Goal: Communication & Community: Answer question/provide support

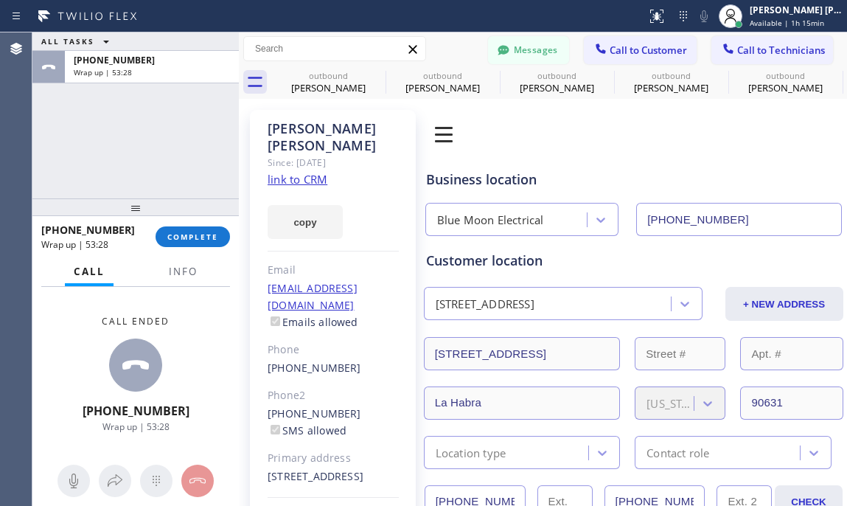
click at [195, 244] on button "COMPLETE" at bounding box center [193, 236] width 74 height 21
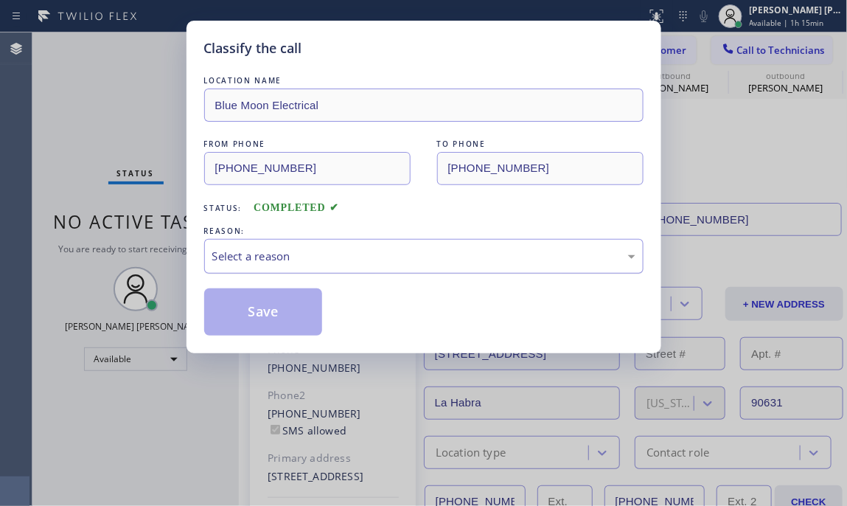
drag, startPoint x: 280, startPoint y: 253, endPoint x: 276, endPoint y: 262, distance: 9.6
click at [278, 254] on div "Select a reason" at bounding box center [423, 256] width 423 height 17
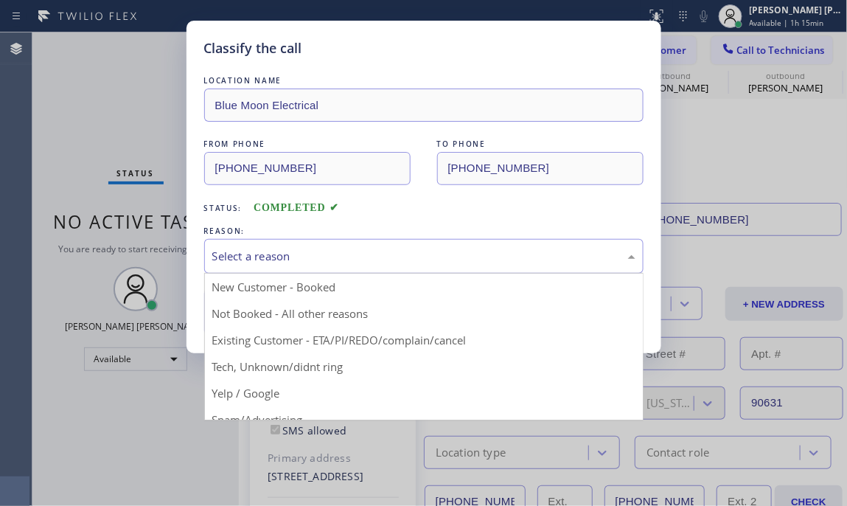
drag, startPoint x: 307, startPoint y: 341, endPoint x: 263, endPoint y: 299, distance: 61.0
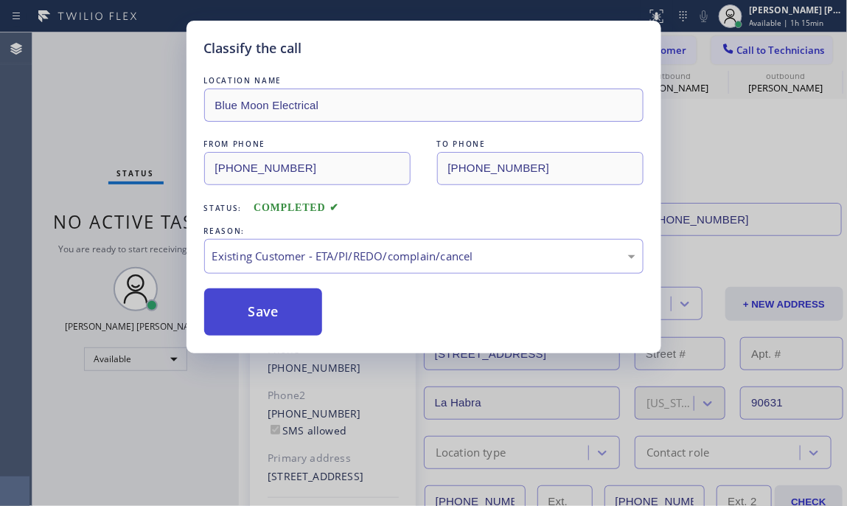
click at [253, 288] on button "Save" at bounding box center [263, 311] width 119 height 47
click at [250, 306] on button "Save" at bounding box center [263, 311] width 119 height 47
click at [250, 307] on button "Save" at bounding box center [263, 311] width 119 height 47
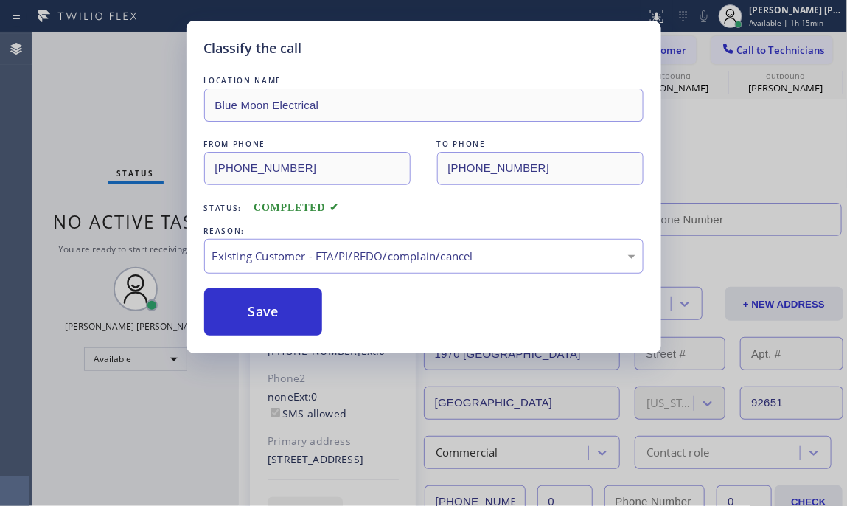
click at [141, 126] on div "Status No active tasks You are ready to start receiving tasks. [PERSON_NAME] [P…" at bounding box center [135, 268] width 207 height 473
click at [246, 311] on div "Back to Dashboard Change Sender ID Customers Technicians TP [PERSON_NAME] [DATE…" at bounding box center [543, 268] width 609 height 473
click at [54, 90] on div "Status No active tasks You are ready to start receiving tasks. [PERSON_NAME] [P…" at bounding box center [135, 268] width 207 height 473
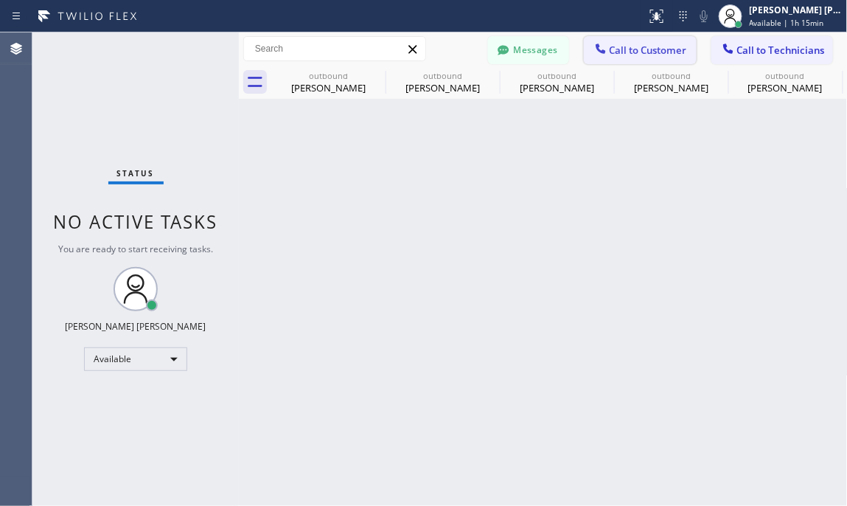
click at [673, 58] on button "Call to Customer" at bounding box center [640, 50] width 113 height 28
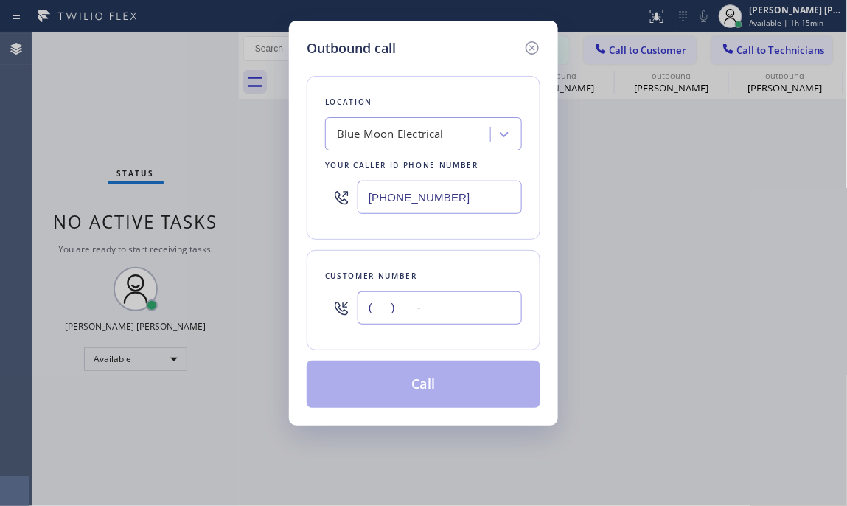
click at [426, 312] on input "(___) ___-____" at bounding box center [440, 307] width 164 height 33
paste input "310) 650-3655"
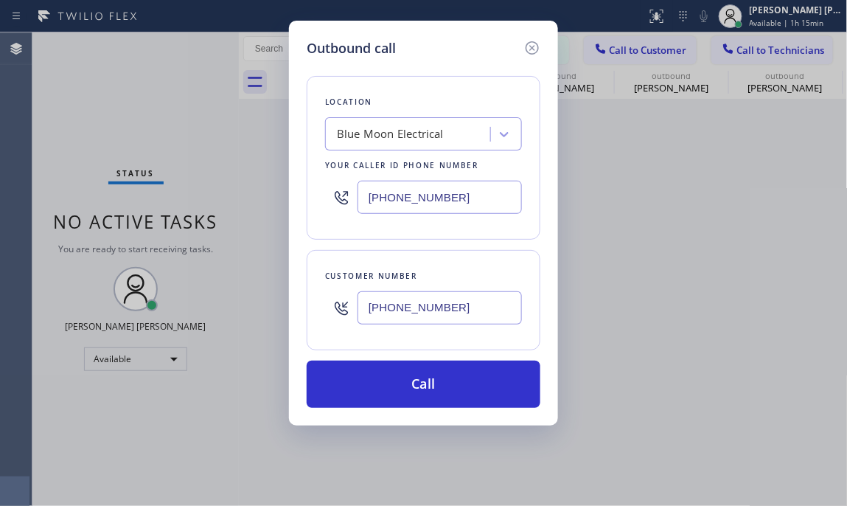
type input "[PHONE_NUMBER]"
click at [94, 154] on div "Outbound call Location Blue Moon Electrical Your caller id phone number [PHONE_…" at bounding box center [423, 253] width 847 height 506
click at [422, 126] on div "Blue Moon Electrical" at bounding box center [390, 134] width 107 height 17
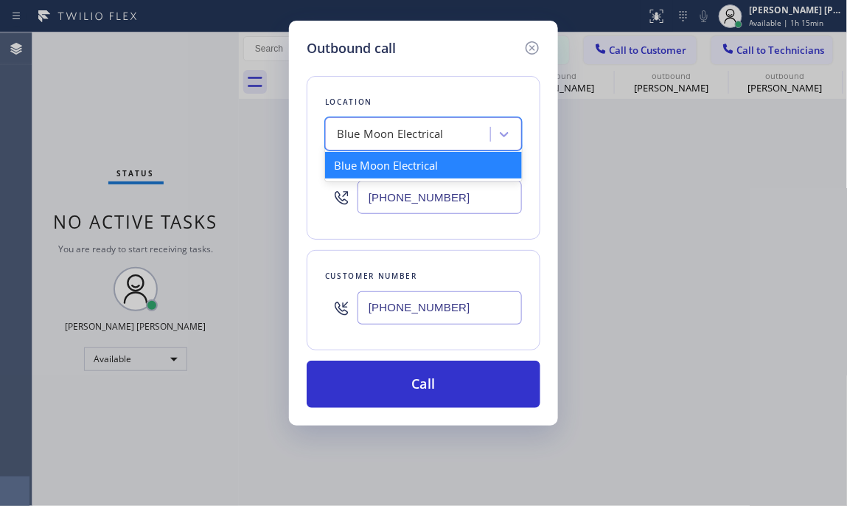
paste input "5 Star Electricians Westwood"
type input "5 Star Electricians Westwood"
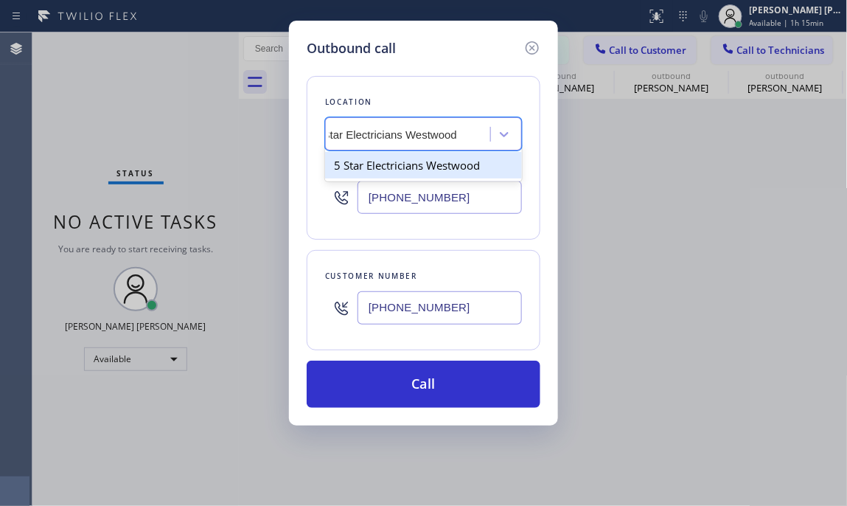
scroll to position [0, 24]
click at [422, 170] on div "5 Star Electricians Westwood" at bounding box center [423, 165] width 197 height 27
type input "[PHONE_NUMBER]"
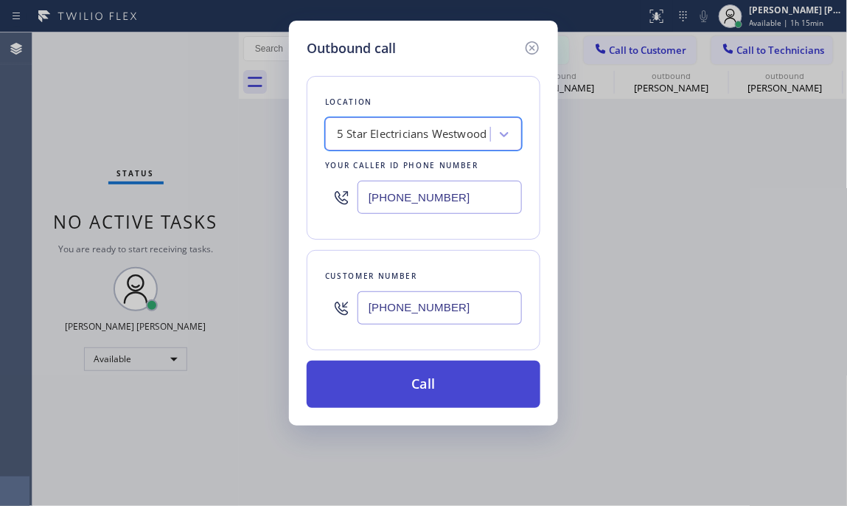
click at [414, 381] on button "Call" at bounding box center [424, 384] width 234 height 47
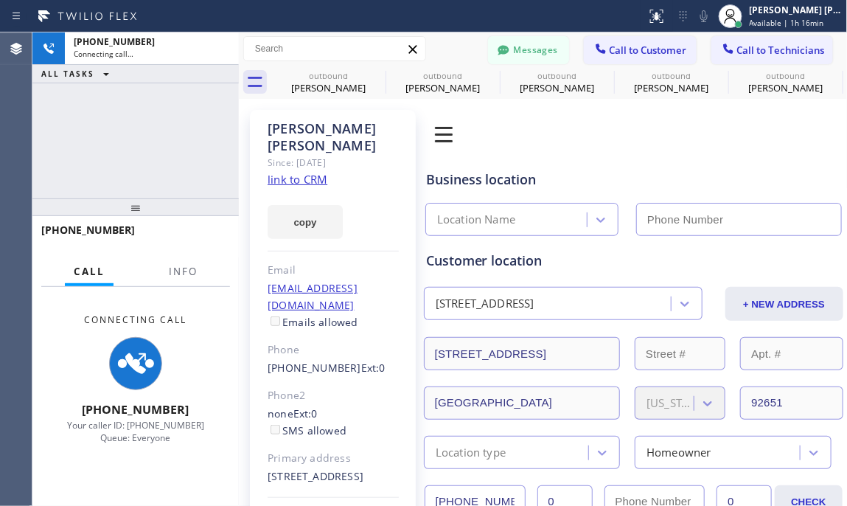
type input "[PHONE_NUMBER]"
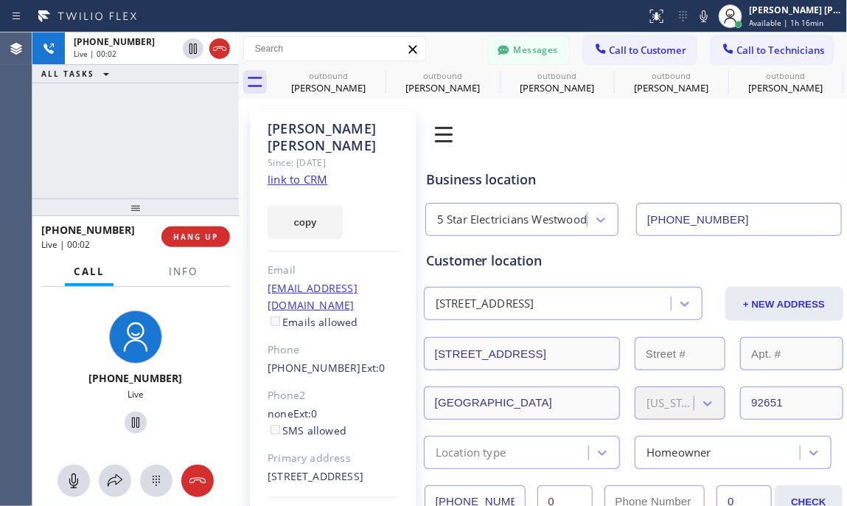
click at [187, 360] on div "[PHONE_NUMBER] Live" at bounding box center [135, 374] width 125 height 139
click at [172, 238] on button "HANG UP" at bounding box center [196, 236] width 69 height 21
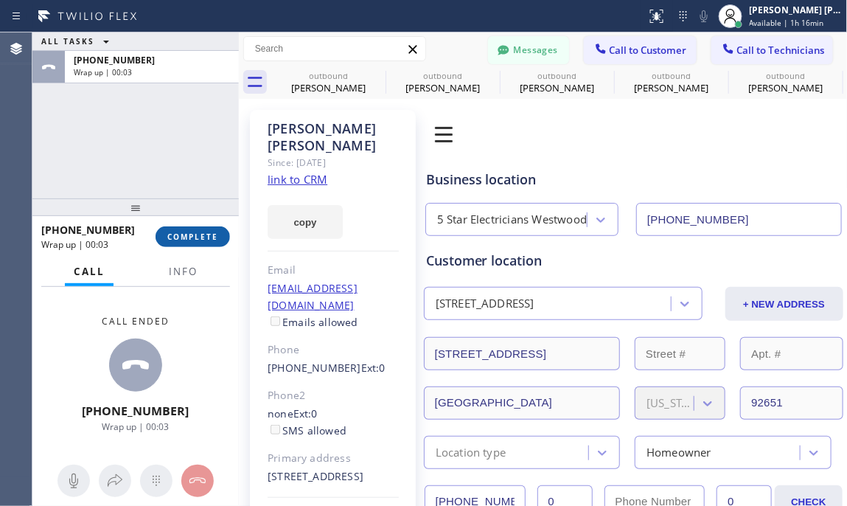
click at [172, 238] on span "COMPLETE" at bounding box center [192, 237] width 51 height 10
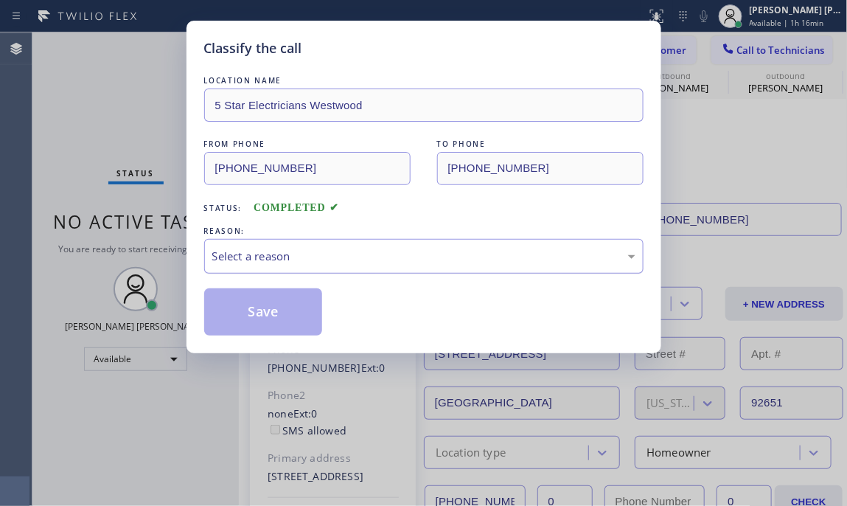
click at [328, 266] on div "Select a reason" at bounding box center [424, 256] width 440 height 35
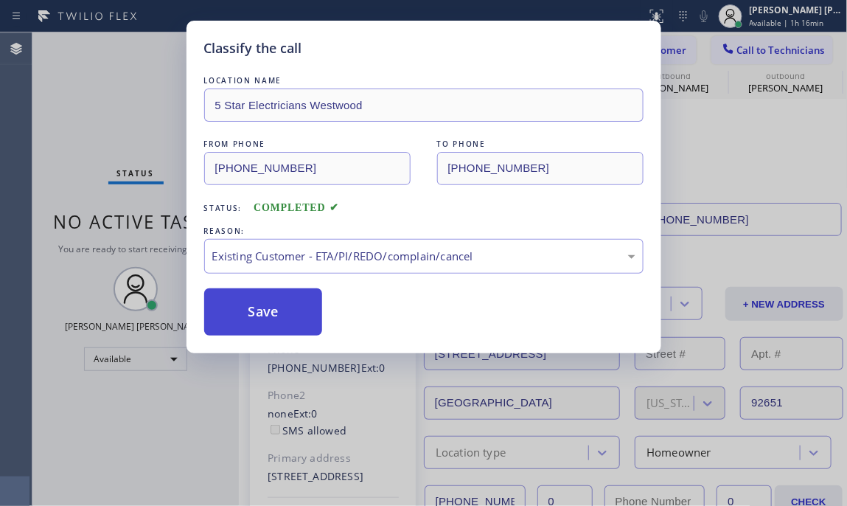
click at [298, 319] on button "Save" at bounding box center [263, 311] width 119 height 47
click at [245, 315] on div "Back to Dashboard Change Sender ID Customers Technicians TP [PERSON_NAME] [DATE…" at bounding box center [543, 268] width 609 height 473
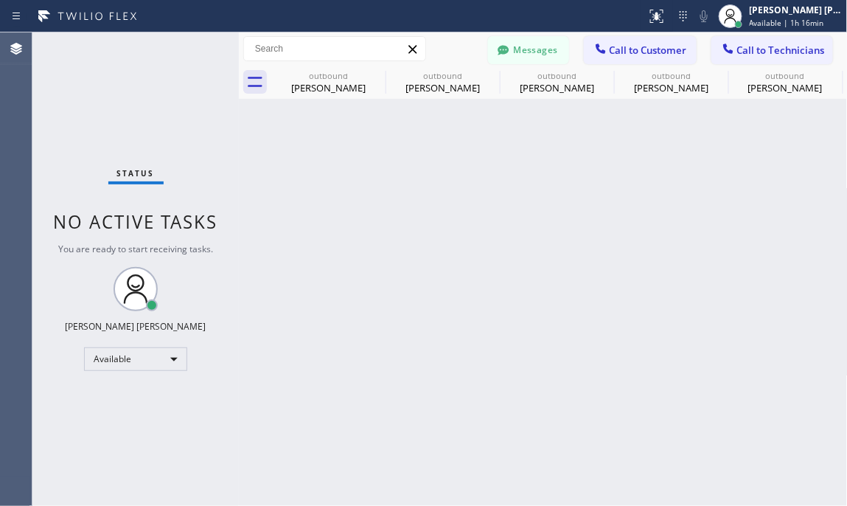
click at [172, 97] on div "Status No active tasks You are ready to start receiving tasks. [PERSON_NAME] [P…" at bounding box center [135, 268] width 207 height 473
click at [650, 44] on span "Call to Customer" at bounding box center [648, 50] width 77 height 13
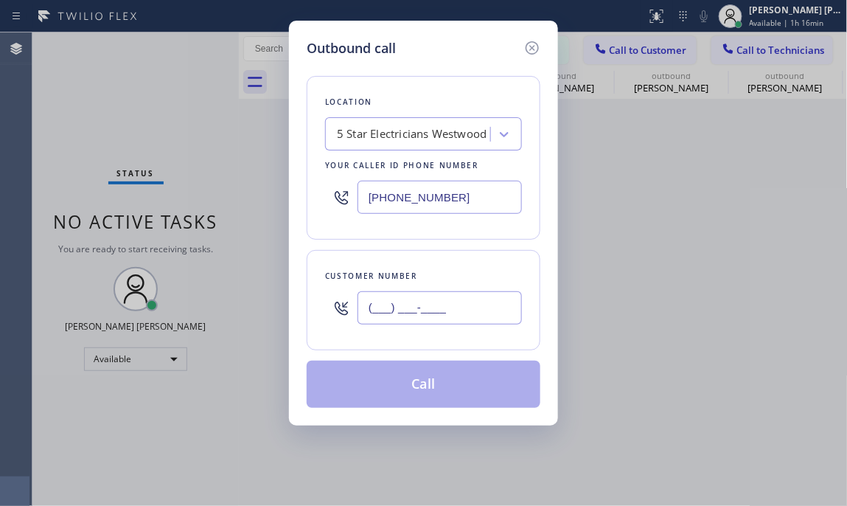
click at [434, 316] on input "(___) ___-____" at bounding box center [440, 307] width 164 height 33
paste input "713) 870-6282"
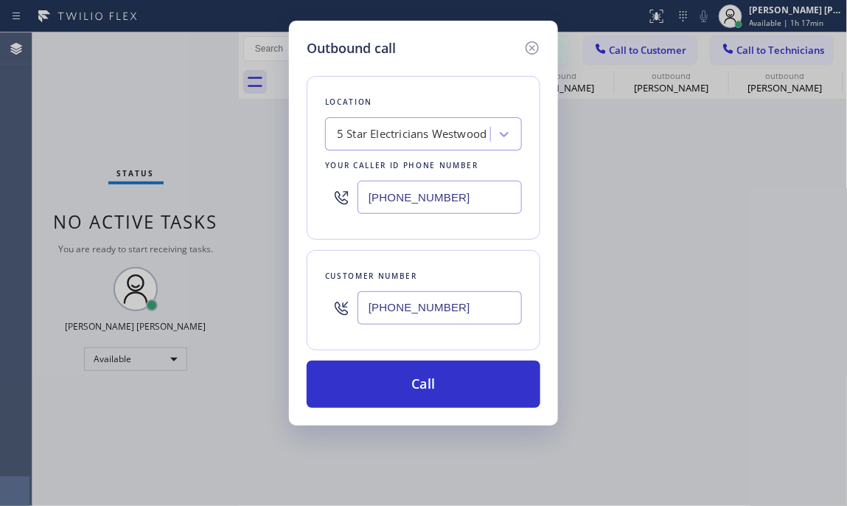
type input "[PHONE_NUMBER]"
click at [156, 107] on div "Outbound call Location 5 Star Electricians [GEOGRAPHIC_DATA] Your caller id pho…" at bounding box center [423, 253] width 847 height 506
click at [381, 134] on div "5 Star Electricians Westwood" at bounding box center [412, 134] width 150 height 17
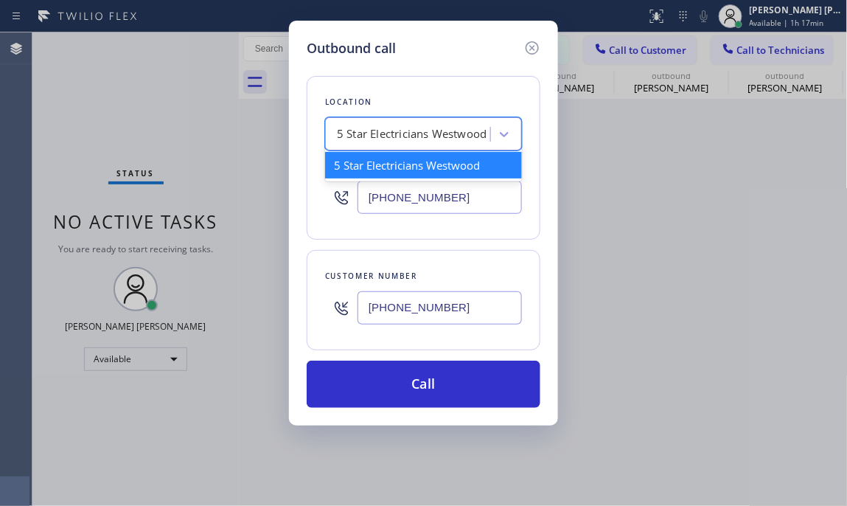
paste input "Blue Moon Electrical [GEOGRAPHIC_DATA][PERSON_NAME]"
type input "Blue Moon Electrical [GEOGRAPHIC_DATA][PERSON_NAME]"
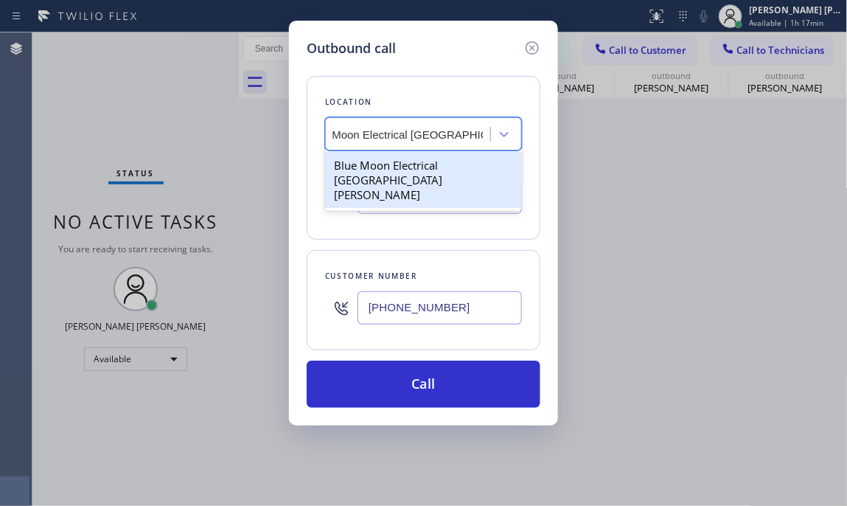
click at [446, 176] on div "Blue Moon Electrical [GEOGRAPHIC_DATA][PERSON_NAME]" at bounding box center [423, 180] width 197 height 56
type input "[PHONE_NUMBER]"
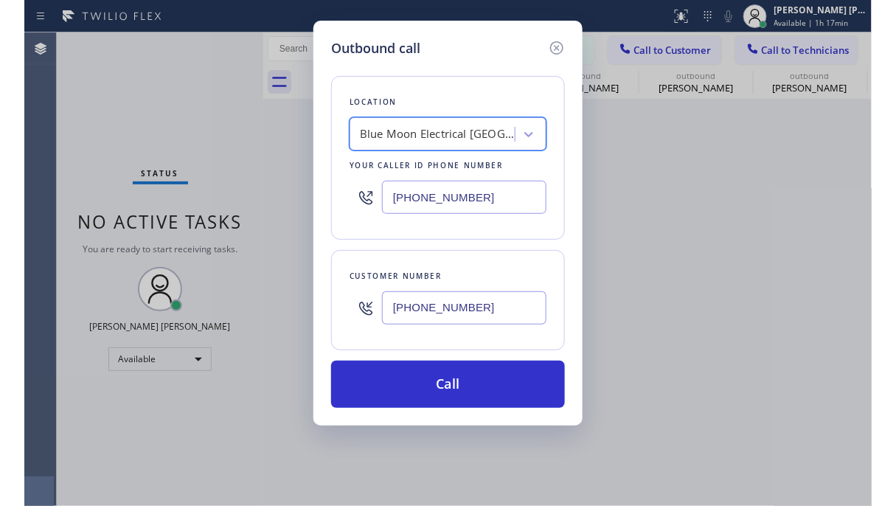
scroll to position [0, 1]
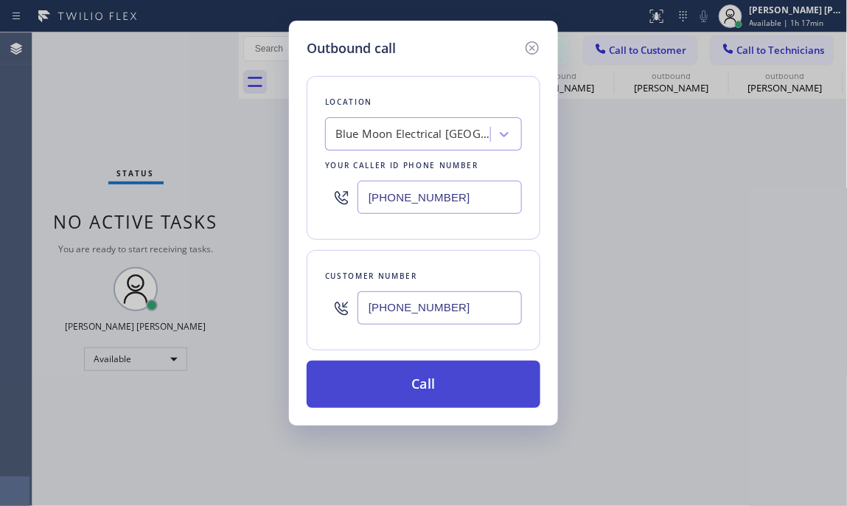
click at [446, 387] on button "Call" at bounding box center [424, 384] width 234 height 47
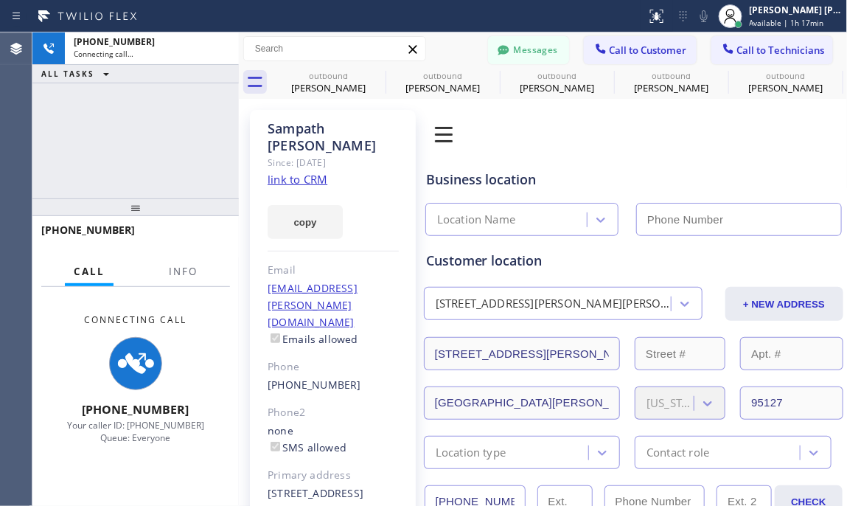
click at [215, 268] on div "Call Info" at bounding box center [135, 272] width 189 height 30
type input "[PHONE_NUMBER]"
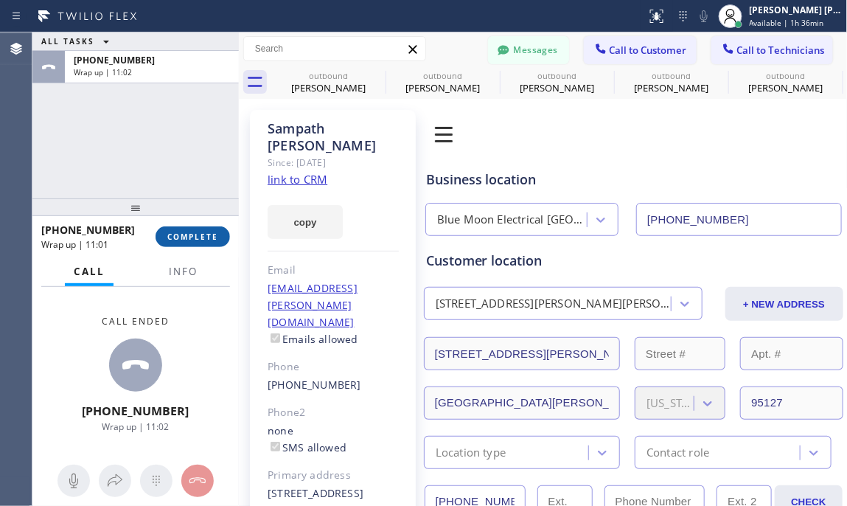
drag, startPoint x: 201, startPoint y: 240, endPoint x: 210, endPoint y: 235, distance: 10.9
click at [201, 238] on span "COMPLETE" at bounding box center [192, 237] width 51 height 10
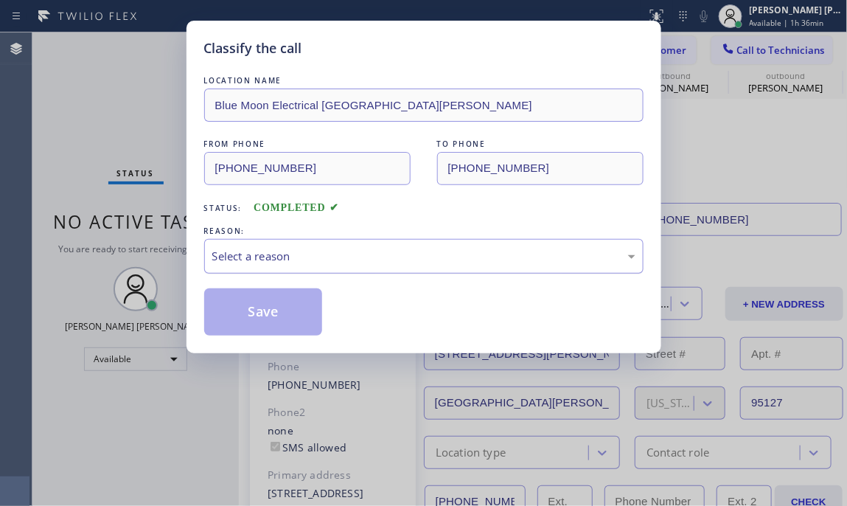
click at [289, 258] on div "Select a reason" at bounding box center [423, 256] width 423 height 17
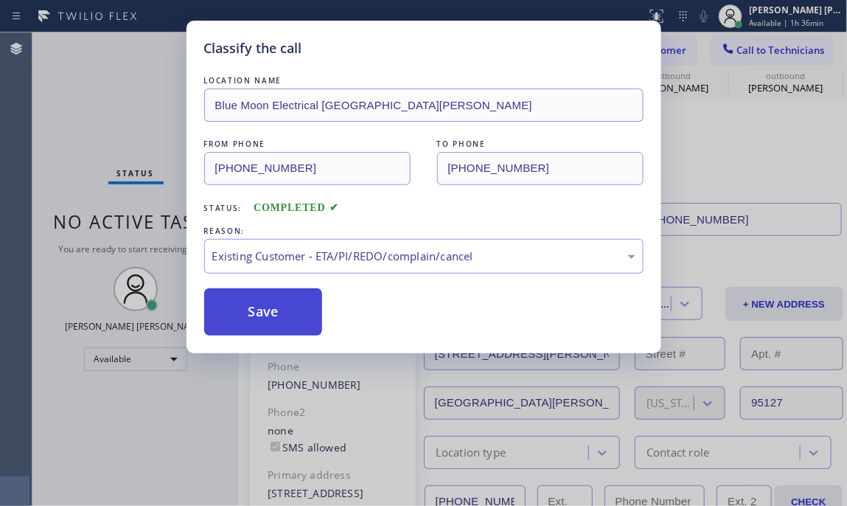
click at [296, 316] on button "Save" at bounding box center [263, 311] width 119 height 47
click at [264, 327] on button "Save" at bounding box center [263, 311] width 119 height 47
click at [263, 307] on button "Save" at bounding box center [263, 311] width 119 height 47
type input "[PHONE_NUMBER]"
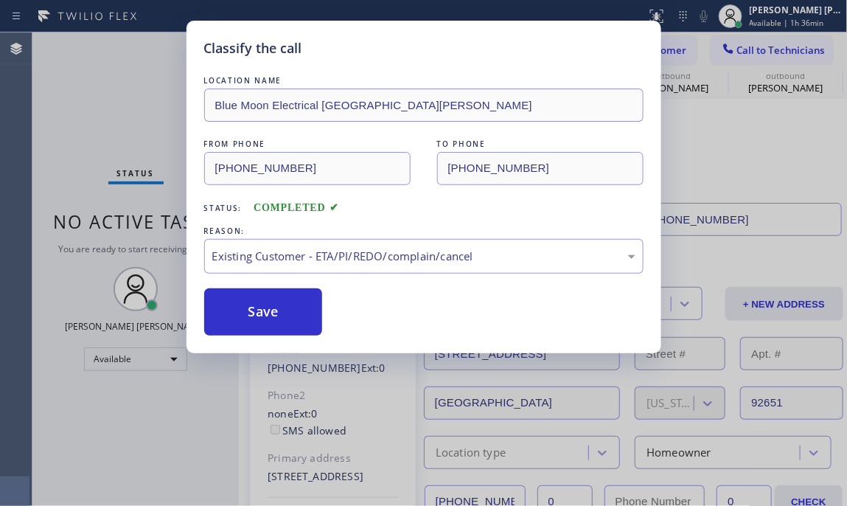
click at [232, 319] on div "Status No active tasks You are ready to start receiving tasks. [PERSON_NAME] [P…" at bounding box center [135, 268] width 207 height 473
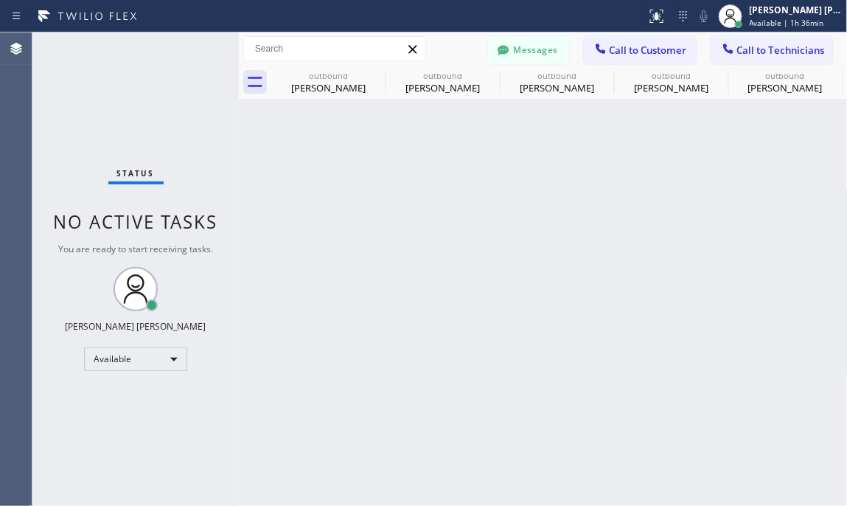
click at [178, 381] on div "Status No active tasks You are ready to start receiving tasks. [PERSON_NAME] [P…" at bounding box center [135, 268] width 207 height 473
click at [163, 363] on div "Available" at bounding box center [135, 359] width 103 height 24
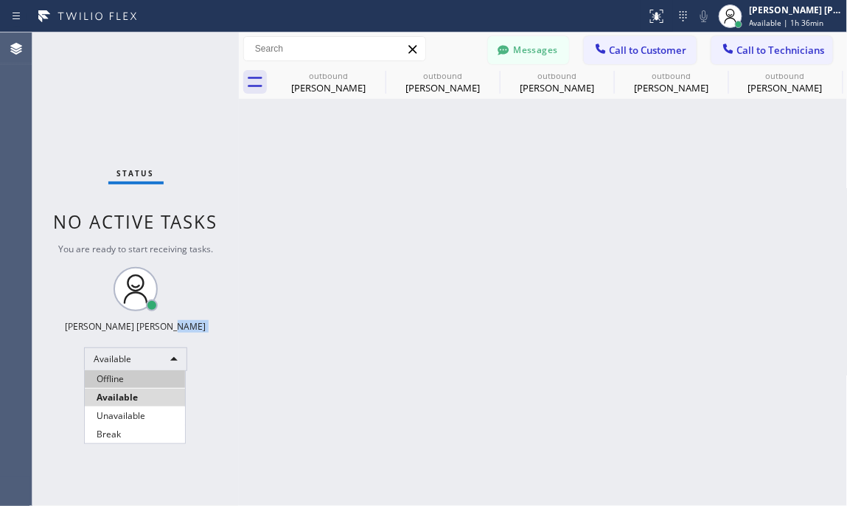
click at [157, 381] on li "Offline" at bounding box center [135, 379] width 100 height 18
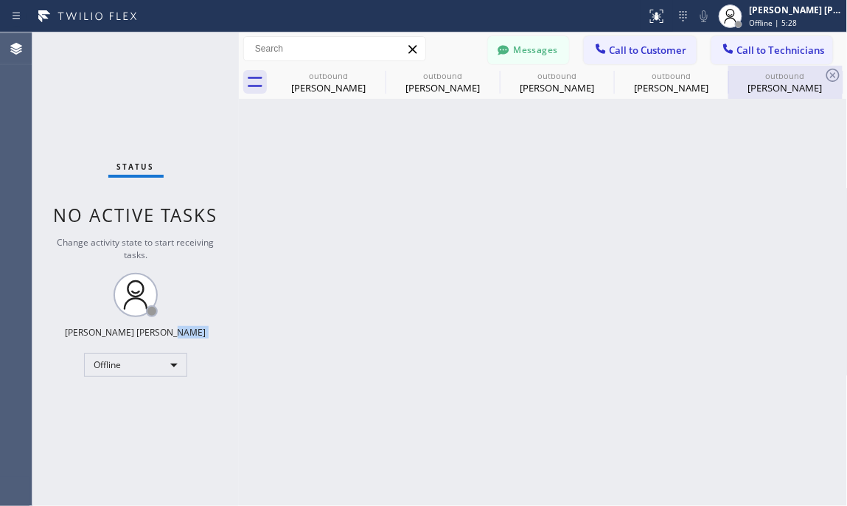
drag, startPoint x: 475, startPoint y: 280, endPoint x: 805, endPoint y: 81, distance: 384.8
click at [475, 280] on div "Back to Dashboard Change Sender ID Customers Technicians TP [PERSON_NAME] [DATE…" at bounding box center [543, 268] width 609 height 473
click at [455, 268] on div "Back to Dashboard Change Sender ID Customers Technicians TP [PERSON_NAME] [DATE…" at bounding box center [543, 268] width 609 height 473
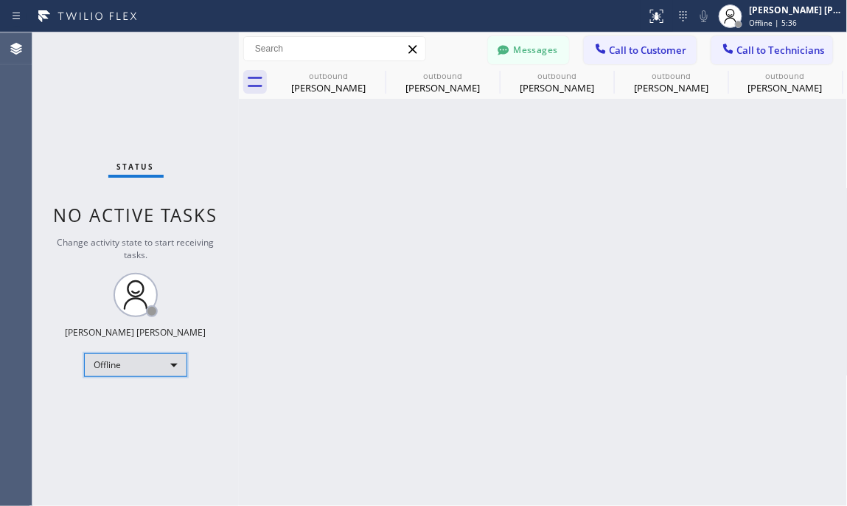
click at [169, 361] on div "Offline" at bounding box center [135, 365] width 103 height 24
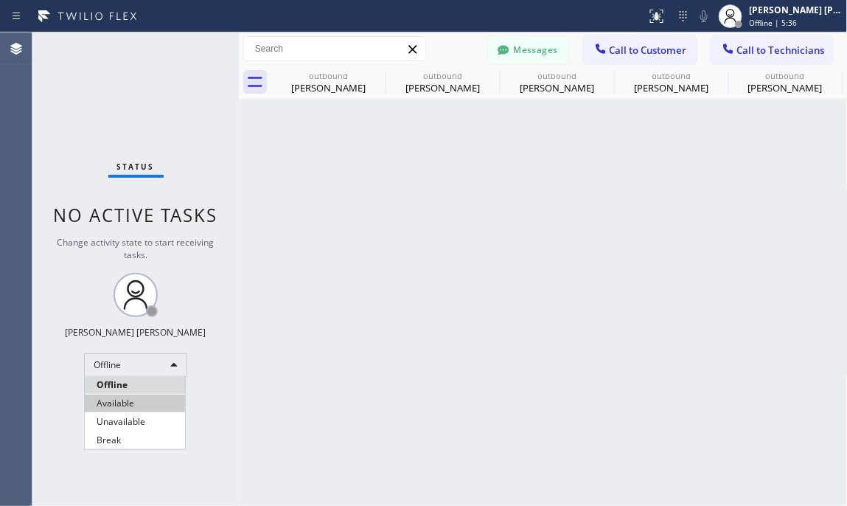
click at [145, 395] on li "Available" at bounding box center [135, 404] width 100 height 18
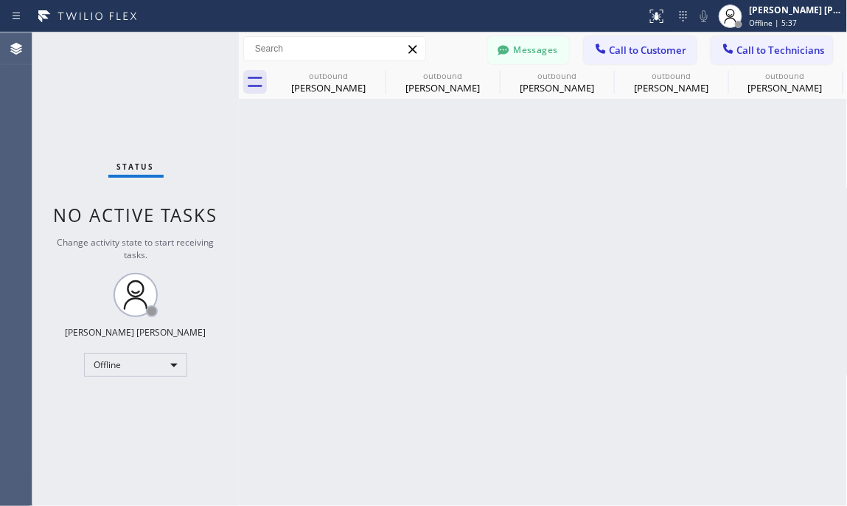
click at [488, 314] on div "Back to Dashboard Change Sender ID Customers Technicians TP [PERSON_NAME] [DATE…" at bounding box center [543, 268] width 609 height 473
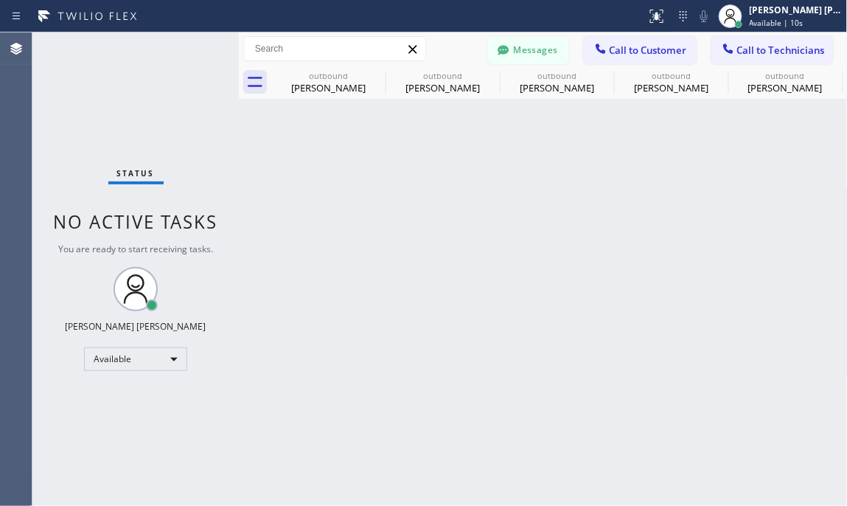
click at [336, 356] on div "Back to Dashboard Change Sender ID Customers Technicians TP [PERSON_NAME] [DATE…" at bounding box center [543, 268] width 609 height 473
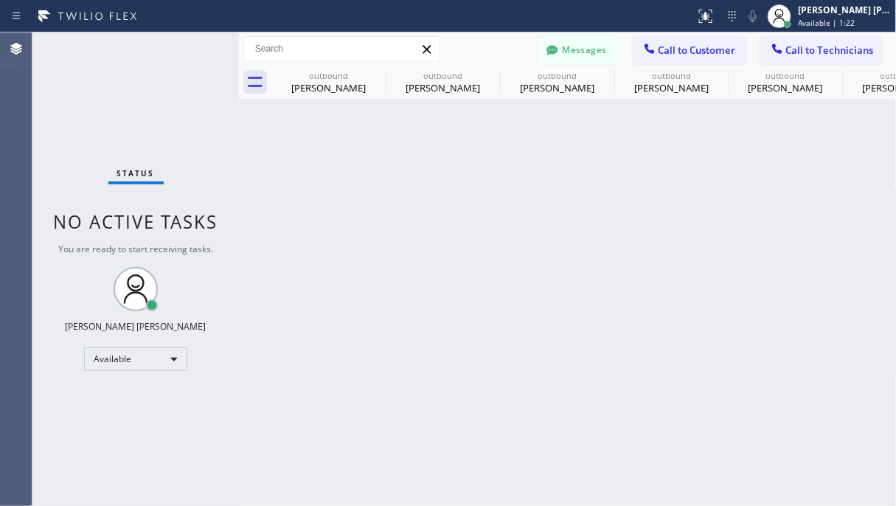
click at [678, 46] on span "Call to Customer" at bounding box center [697, 50] width 77 height 13
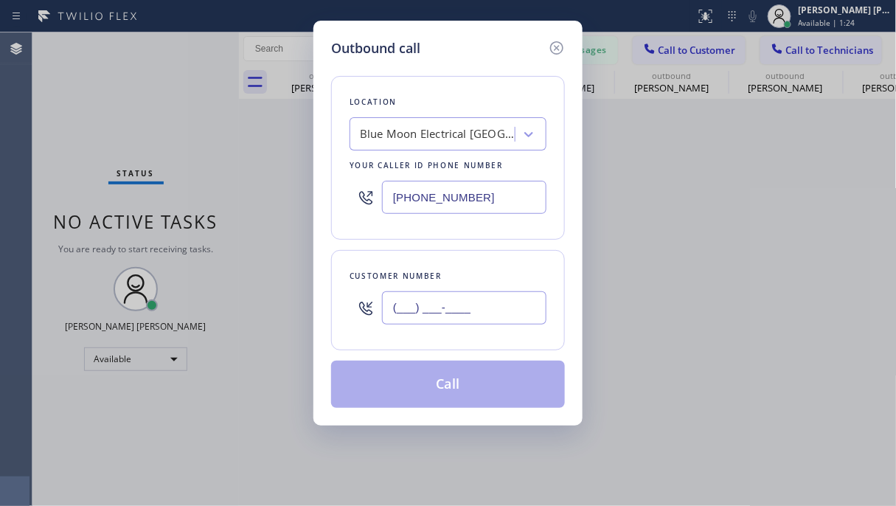
click at [431, 320] on input "(___) ___-____" at bounding box center [464, 307] width 164 height 33
paste input "949) 500-3450"
paste input "text"
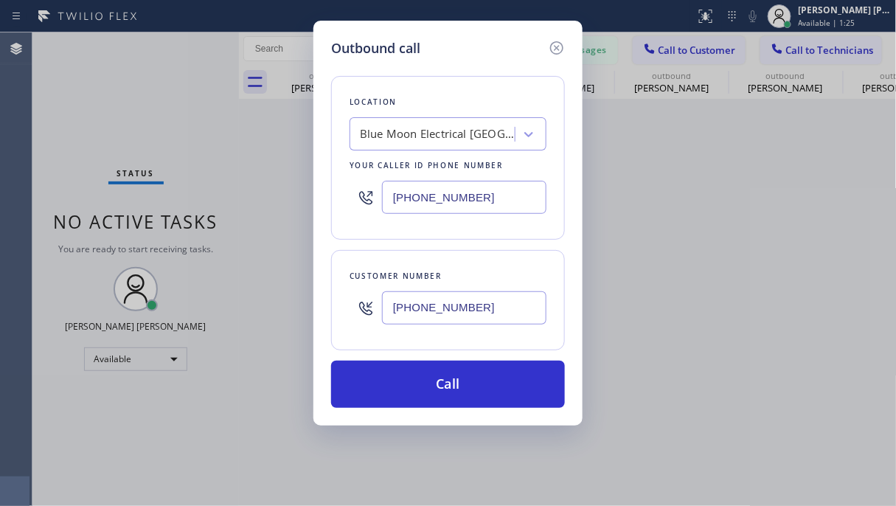
type input "[PHONE_NUMBER]"
click at [129, 121] on div "Outbound call Location Blue Moon Electrical [GEOGRAPHIC_DATA][PERSON_NAME] Your…" at bounding box center [448, 253] width 896 height 506
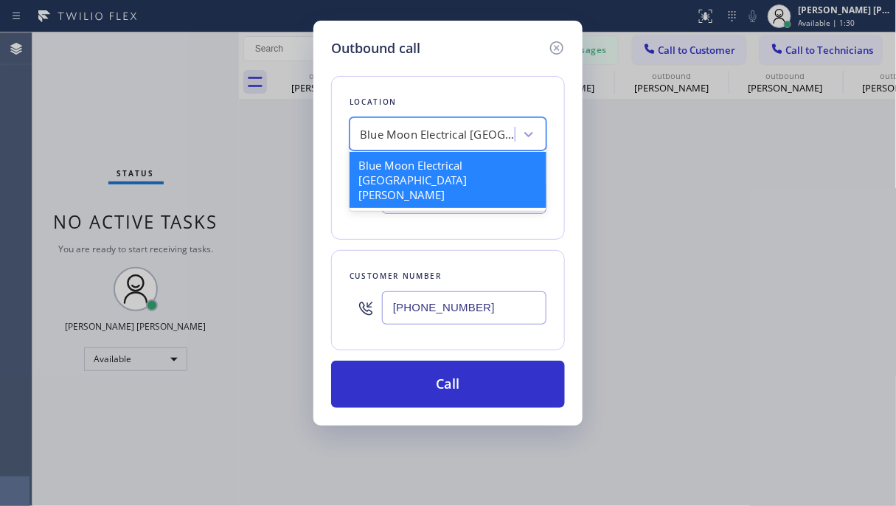
click at [400, 126] on div "Blue Moon Electrical [GEOGRAPHIC_DATA][PERSON_NAME]" at bounding box center [437, 134] width 155 height 17
paste input "Oster Electrician Repair Service"
type input "Oster Electrician Repair Service"
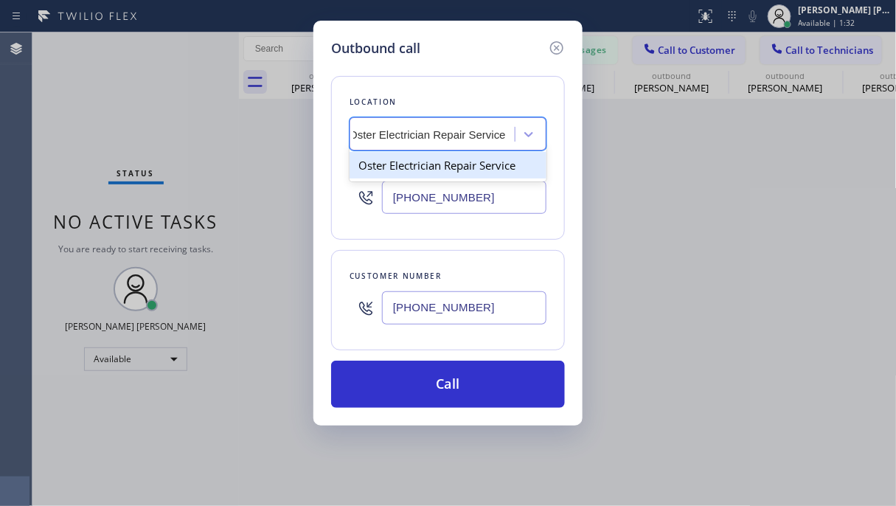
drag, startPoint x: 415, startPoint y: 173, endPoint x: 417, endPoint y: 181, distance: 8.4
click at [415, 172] on div "Oster Electrician Repair Service" at bounding box center [448, 165] width 197 height 27
type input "[PHONE_NUMBER]"
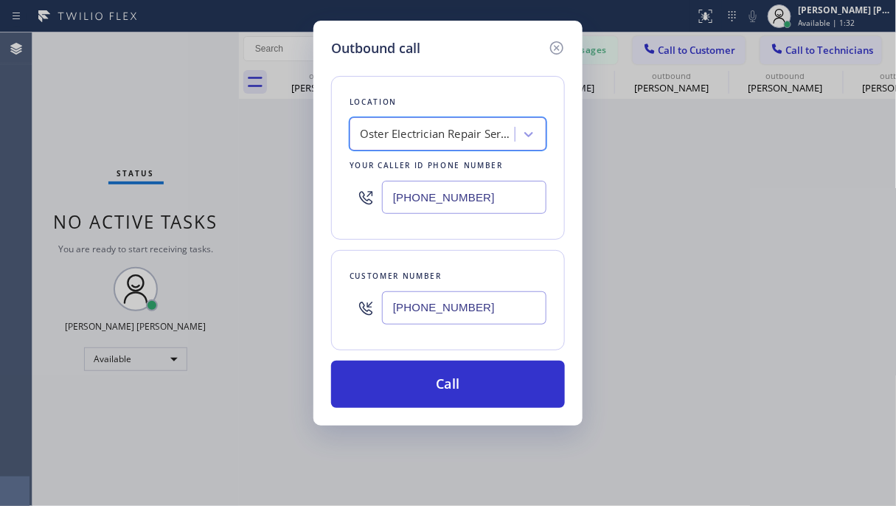
scroll to position [0, 1]
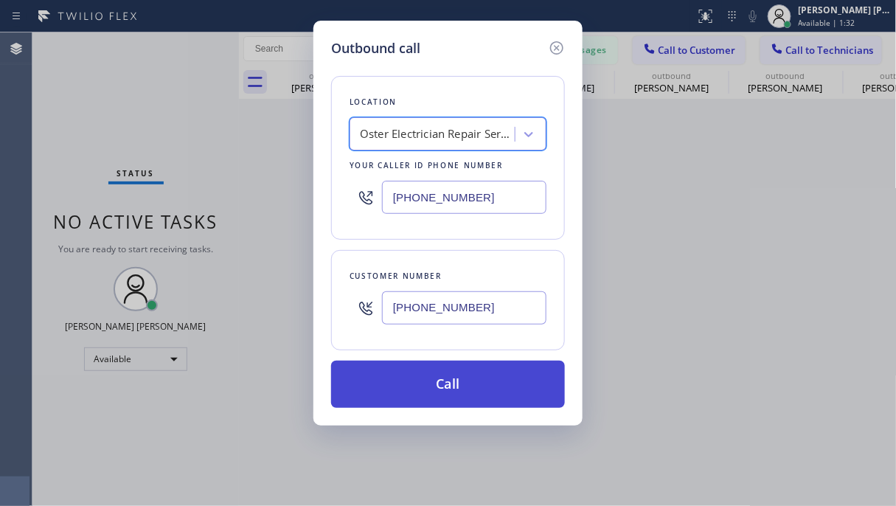
click at [427, 386] on button "Call" at bounding box center [448, 384] width 234 height 47
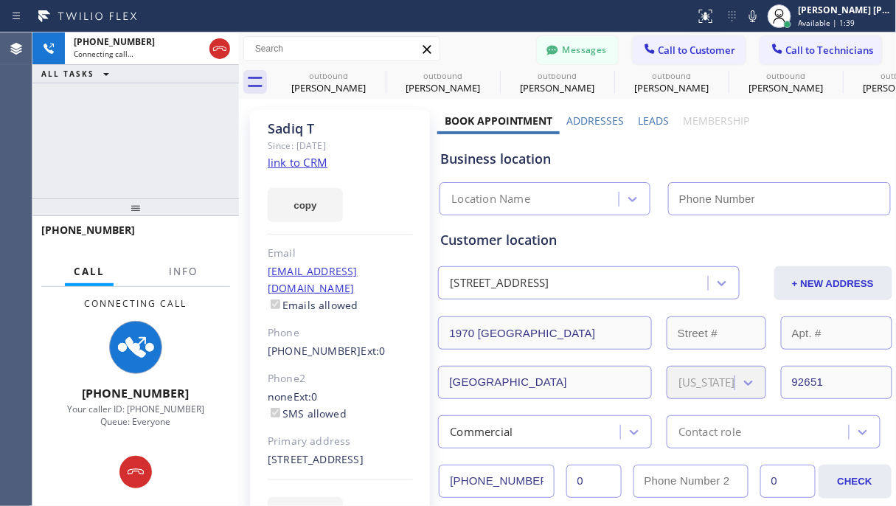
type input "[PHONE_NUMBER]"
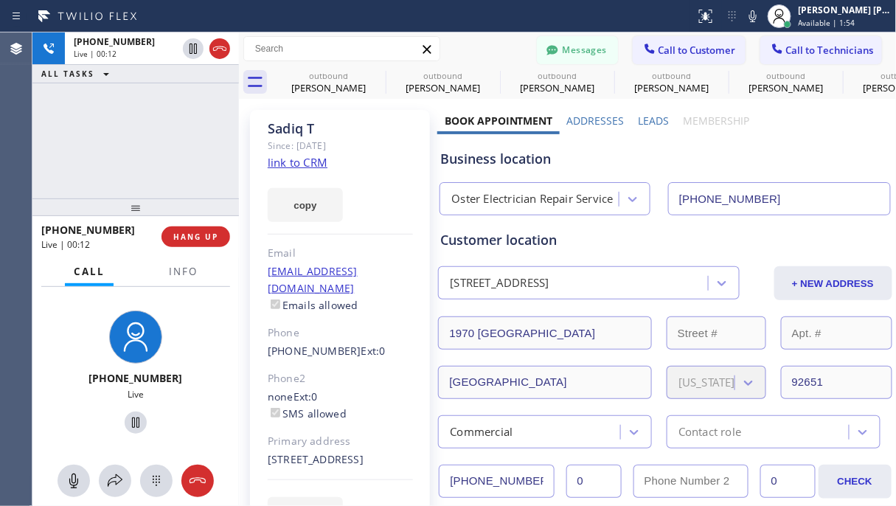
click at [119, 163] on div "[PHONE_NUMBER] Live | 00:12 ALL TASKS ALL TASKS ACTIVE TASKS TASKS IN WRAP UP" at bounding box center [135, 115] width 207 height 166
click at [119, 163] on div "[PHONE_NUMBER] Live | 00:20 ALL TASKS ALL TASKS ACTIVE TASKS TASKS IN WRAP UP" at bounding box center [135, 115] width 207 height 166
click at [167, 144] on div "[PHONE_NUMBER] Live | 00:23 ALL TASKS ALL TASKS ACTIVE TASKS TASKS IN WRAP UP" at bounding box center [135, 115] width 207 height 166
click at [202, 110] on div "[PHONE_NUMBER] Live | 00:34 ALL TASKS ALL TASKS ACTIVE TASKS TASKS IN WRAP UP" at bounding box center [135, 115] width 207 height 166
click at [182, 243] on button "HANG UP" at bounding box center [196, 236] width 69 height 21
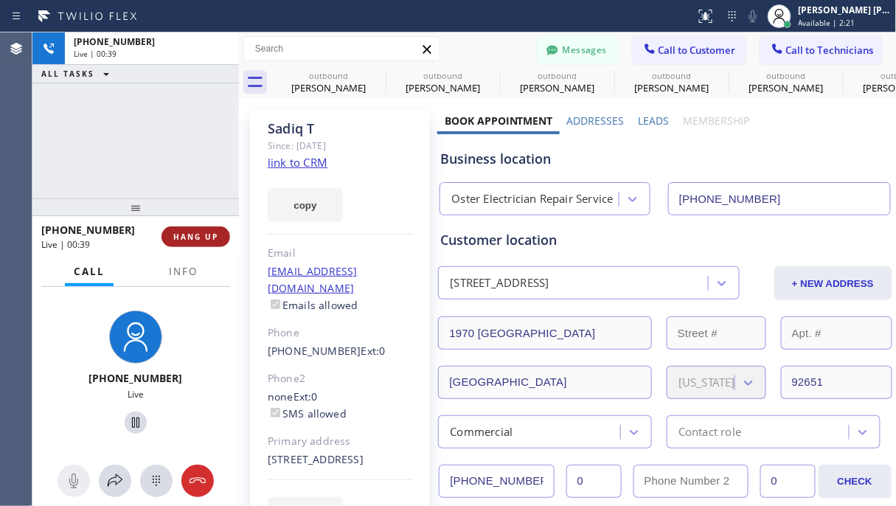
click at [197, 232] on span "HANG UP" at bounding box center [195, 237] width 45 height 10
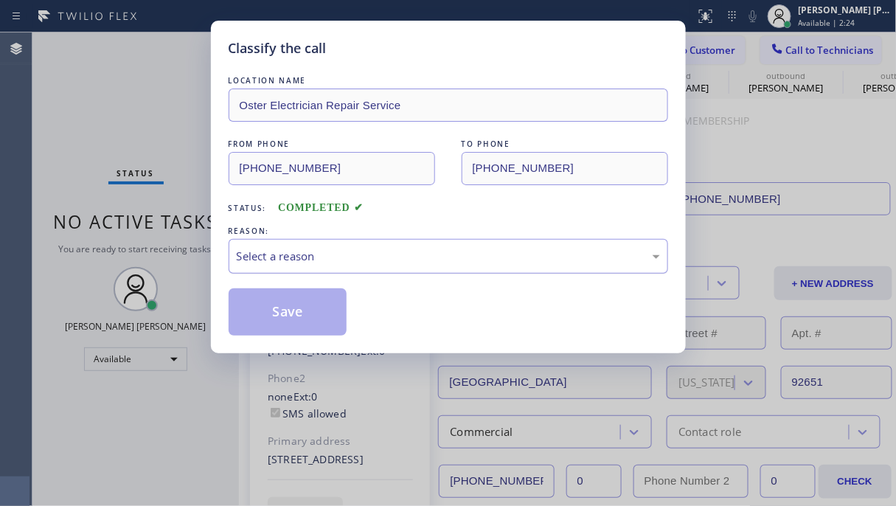
click at [371, 251] on div "Select a reason" at bounding box center [448, 256] width 423 height 17
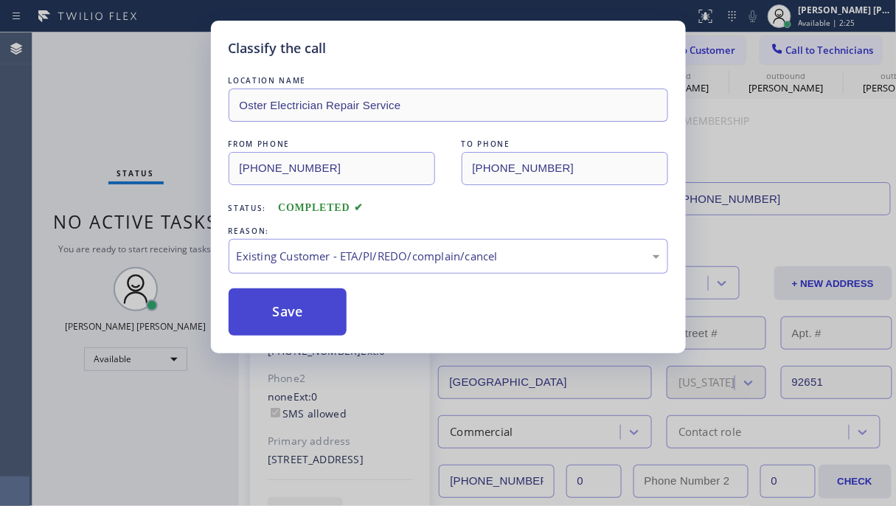
click at [308, 305] on button "Save" at bounding box center [288, 311] width 119 height 47
type input "[PHONE_NUMBER]"
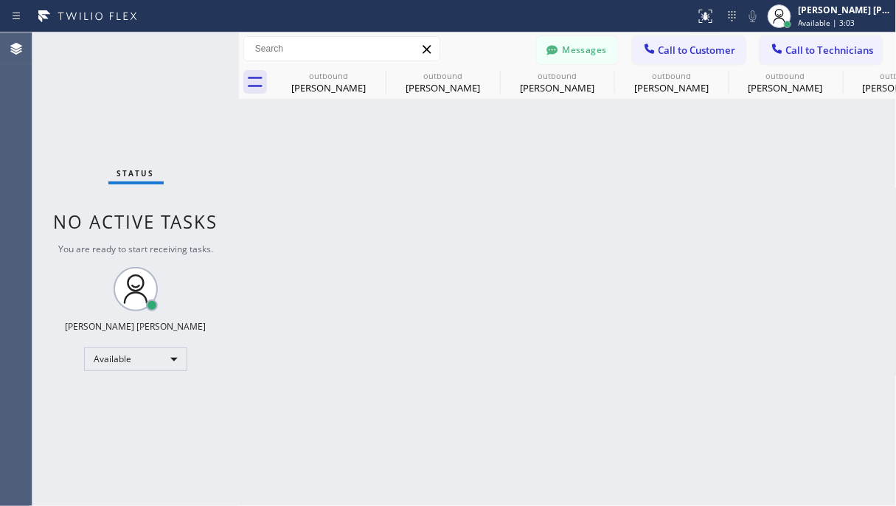
drag, startPoint x: 117, startPoint y: 108, endPoint x: 125, endPoint y: 108, distance: 8.1
click at [117, 108] on div "Status No active tasks You are ready to start receiving tasks. [PERSON_NAME] [P…" at bounding box center [135, 268] width 207 height 473
click at [670, 52] on span "Call to Customer" at bounding box center [697, 50] width 77 height 13
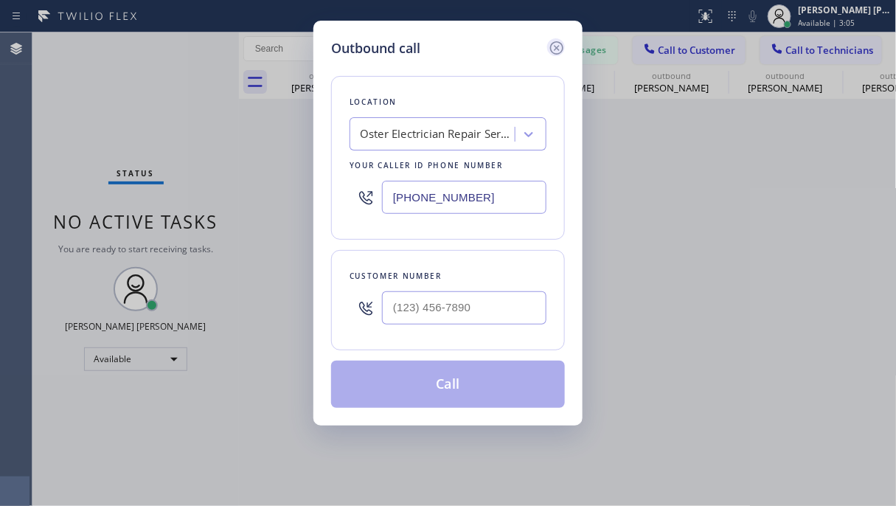
click at [563, 44] on icon at bounding box center [556, 47] width 13 height 13
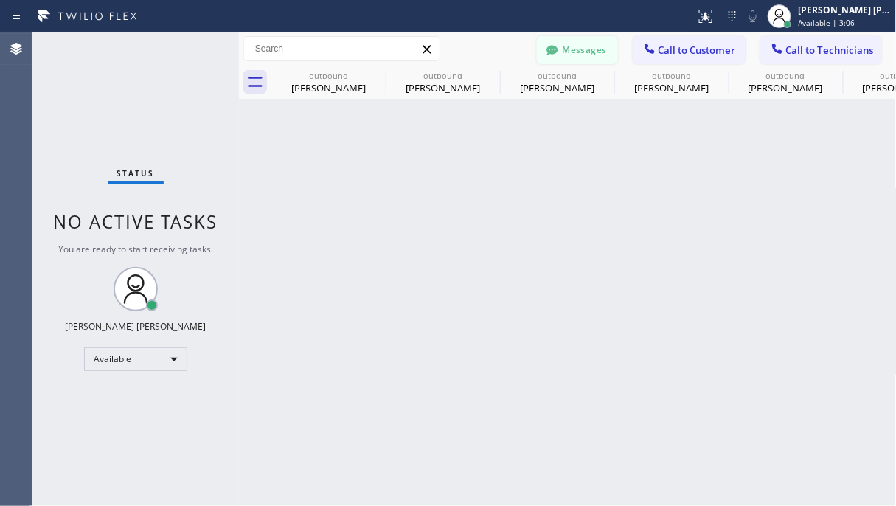
click at [578, 49] on button "Messages" at bounding box center [577, 50] width 81 height 28
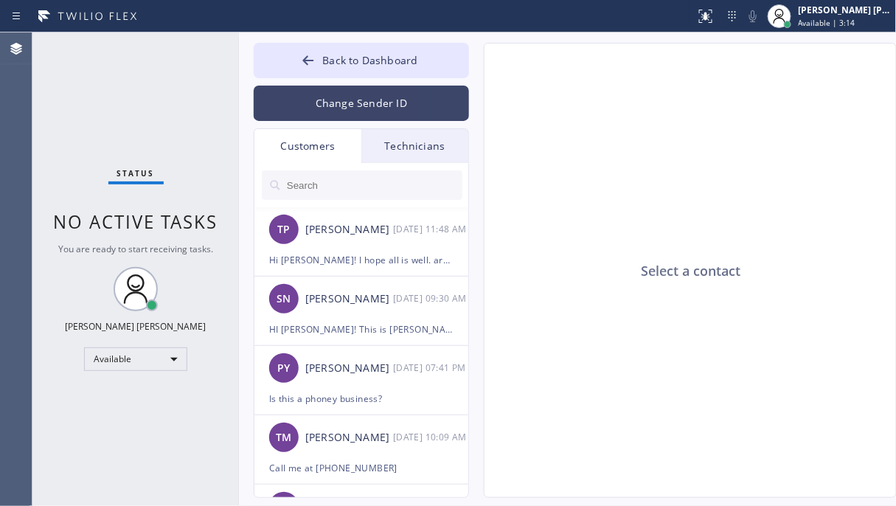
drag, startPoint x: 170, startPoint y: 121, endPoint x: 366, endPoint y: 111, distance: 196.5
click at [170, 121] on div "Status No active tasks You are ready to start receiving tasks. [PERSON_NAME] [P…" at bounding box center [135, 268] width 207 height 473
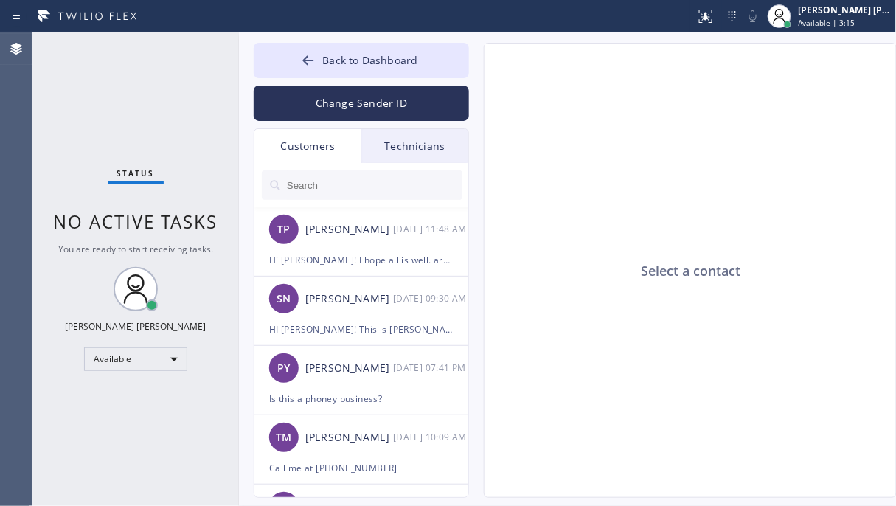
click at [318, 181] on input "text" at bounding box center [373, 185] width 177 height 30
paste input "949) 500-3450"
type input "949) 500-3450"
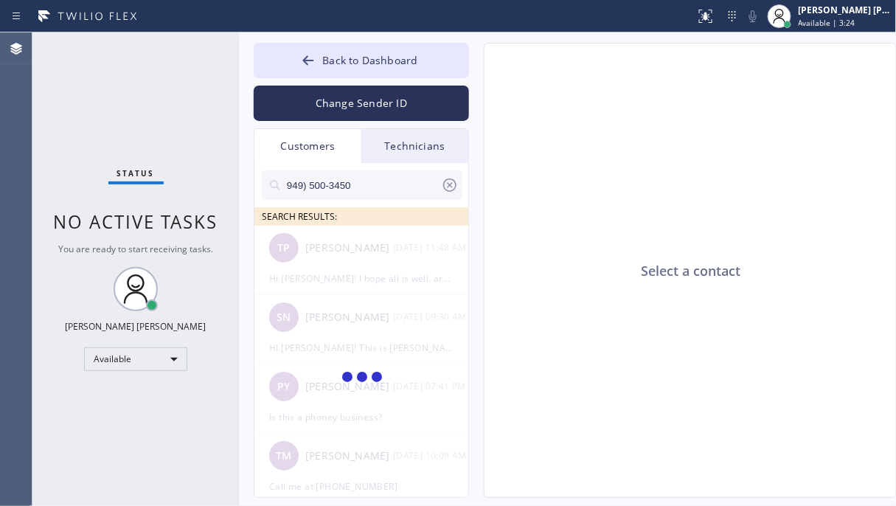
click at [287, 181] on input "949) 500-3450" at bounding box center [363, 185] width 156 height 30
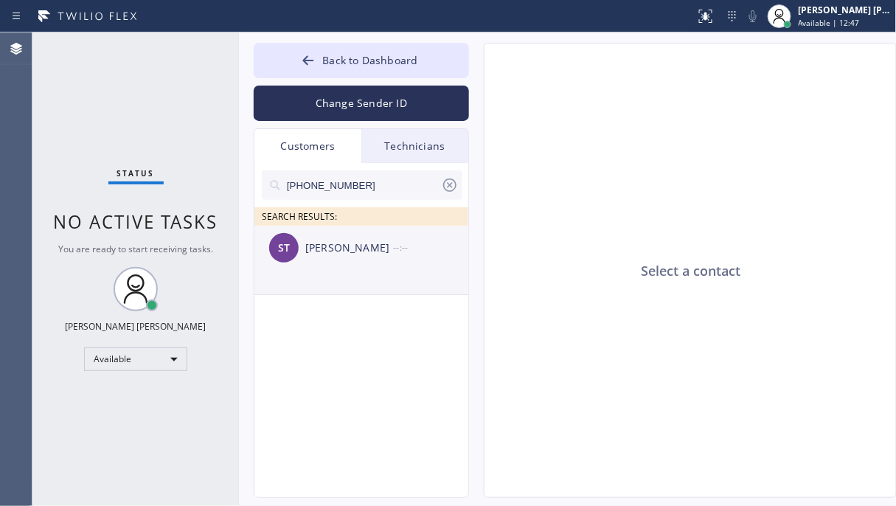
drag, startPoint x: 393, startPoint y: 393, endPoint x: 412, endPoint y: 254, distance: 140.7
click at [393, 393] on div "[PHONE_NUMBER] SEARCH RESULTS: [GEOGRAPHIC_DATA] T --:--" at bounding box center [361, 347] width 215 height 368
click at [410, 253] on div "--:--" at bounding box center [431, 247] width 77 height 17
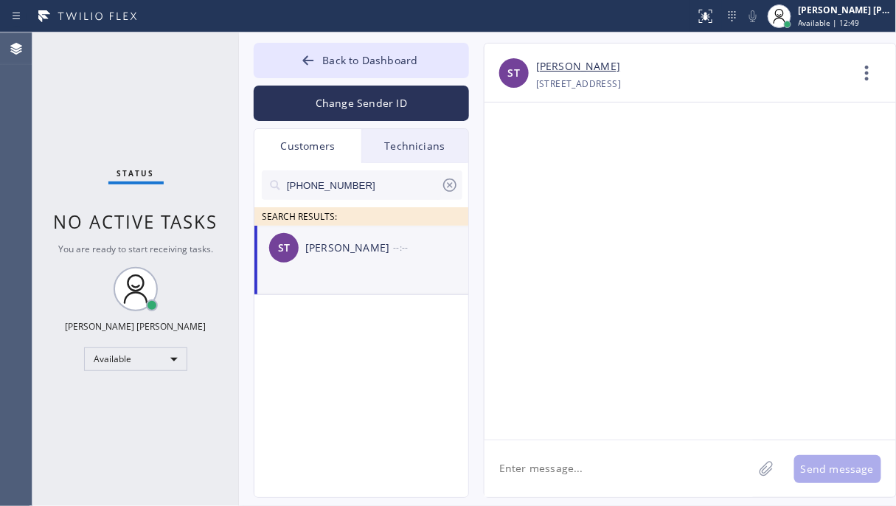
click at [658, 473] on textarea at bounding box center [619, 468] width 268 height 57
type textarea "i"
click at [313, 457] on div "[PHONE_NUMBER] SEARCH RESULTS: [GEOGRAPHIC_DATA] T --:--" at bounding box center [361, 347] width 215 height 368
click at [648, 493] on textarea "Hi [PERSON_NAME]! This is Barbie" at bounding box center [632, 468] width 295 height 57
paste textarea "Oster Electrician Repair Service"
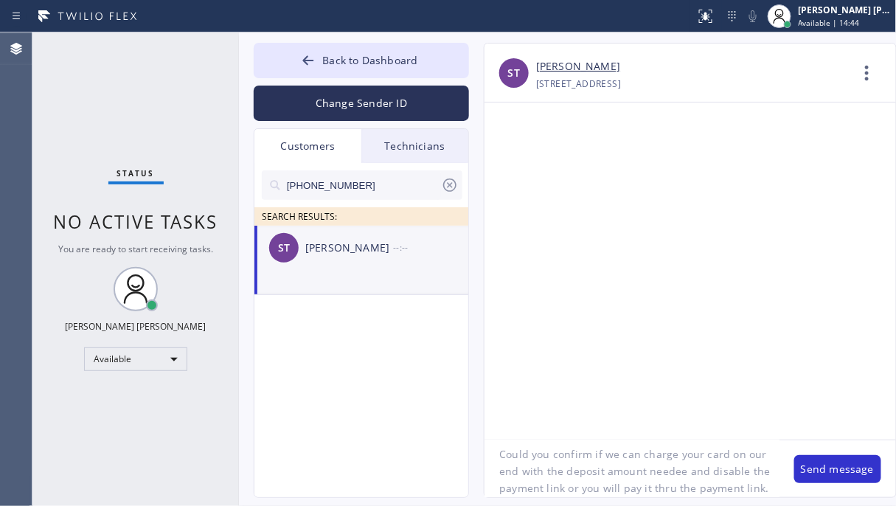
scroll to position [164, 0]
click at [665, 442] on textarea "Hi [PERSON_NAME]! This is Barbie from Oster Electrician Repair Service. I calle…" at bounding box center [632, 468] width 295 height 57
type textarea "Hi [PERSON_NAME]! This is Barbie from Oster Electrician Repair Service. I calle…"
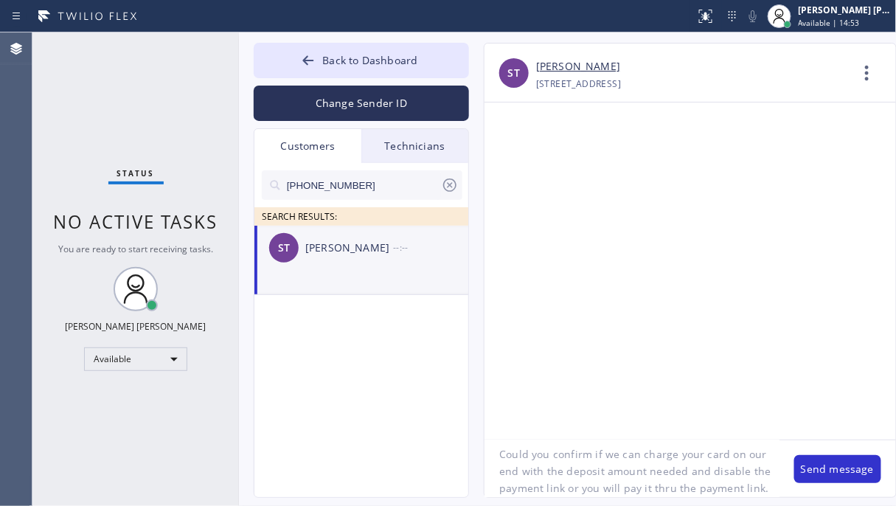
scroll to position [166, 0]
click at [670, 471] on textarea "Hi [PERSON_NAME]! This is Barbie from Oster Electrician Repair Service. I calle…" at bounding box center [632, 468] width 295 height 57
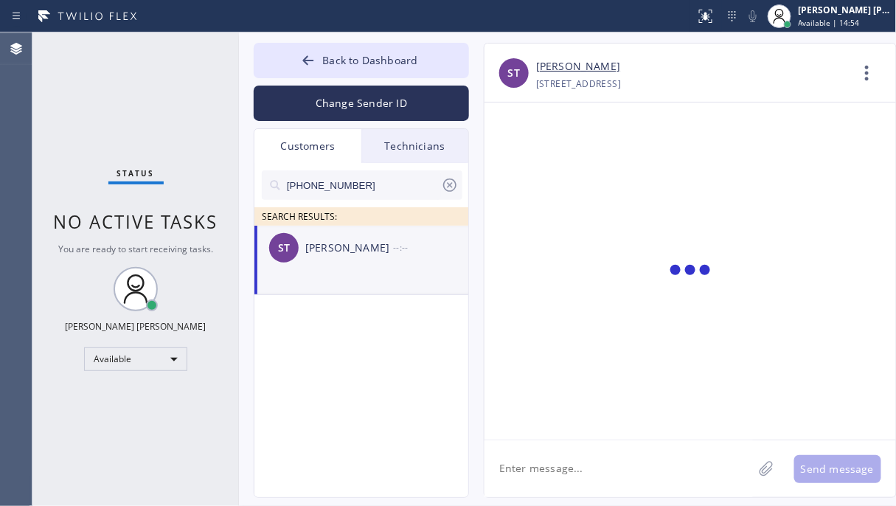
scroll to position [0, 0]
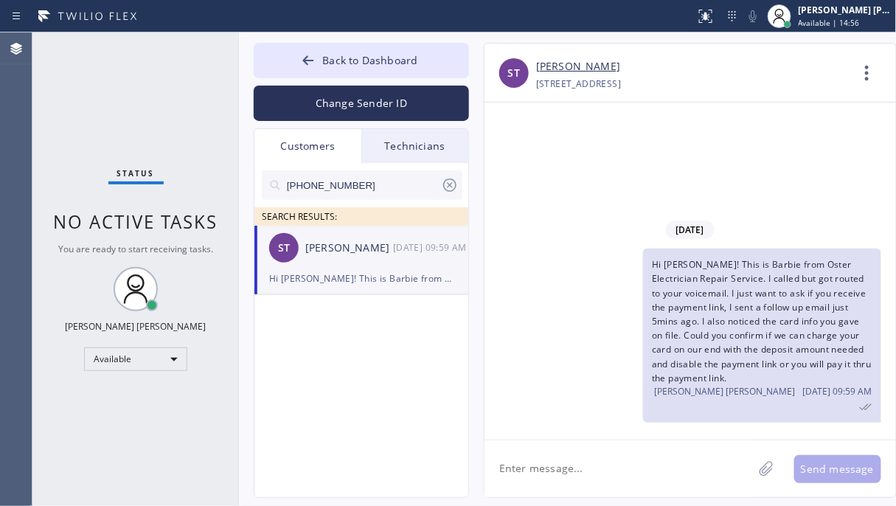
click at [670, 471] on textarea at bounding box center [619, 468] width 268 height 57
type textarea "Hoping"
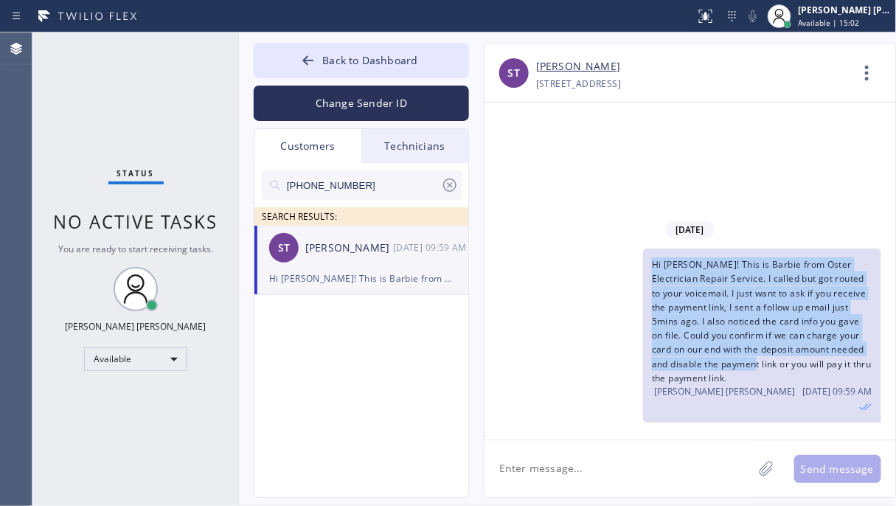
drag, startPoint x: 769, startPoint y: 382, endPoint x: 628, endPoint y: 279, distance: 175.3
click at [628, 279] on div "Hi [PERSON_NAME]! This is Barbie from Oster Electrician Repair Service. I calle…" at bounding box center [683, 336] width 397 height 174
click at [628, 277] on div "Hi [PERSON_NAME]! This is Barbie from Oster Electrician Repair Service. I calle…" at bounding box center [683, 336] width 397 height 174
drag, startPoint x: 732, startPoint y: 393, endPoint x: 639, endPoint y: 277, distance: 148.6
click at [639, 277] on div "Hi [PERSON_NAME]! This is Barbie from Oster Electrician Repair Service. I calle…" at bounding box center [683, 336] width 397 height 174
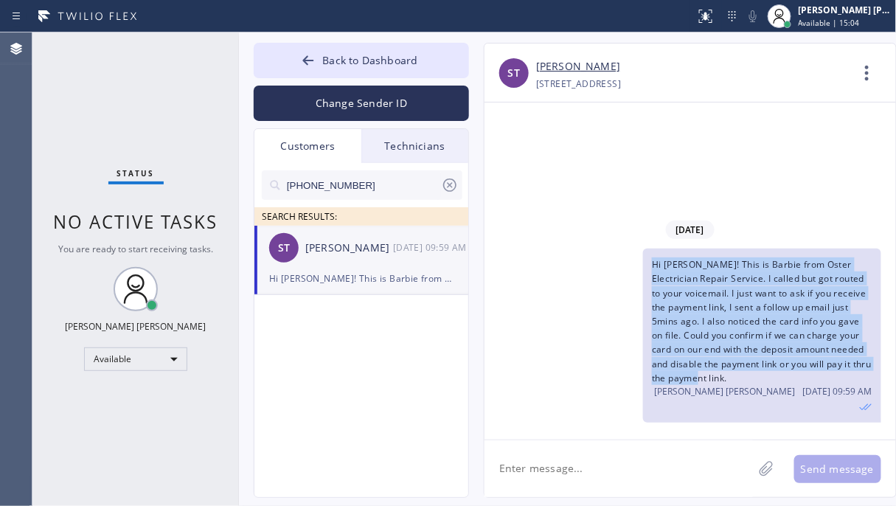
copy span "Hi [PERSON_NAME]! This is Barbie from Oster Electrician Repair Service. I calle…"
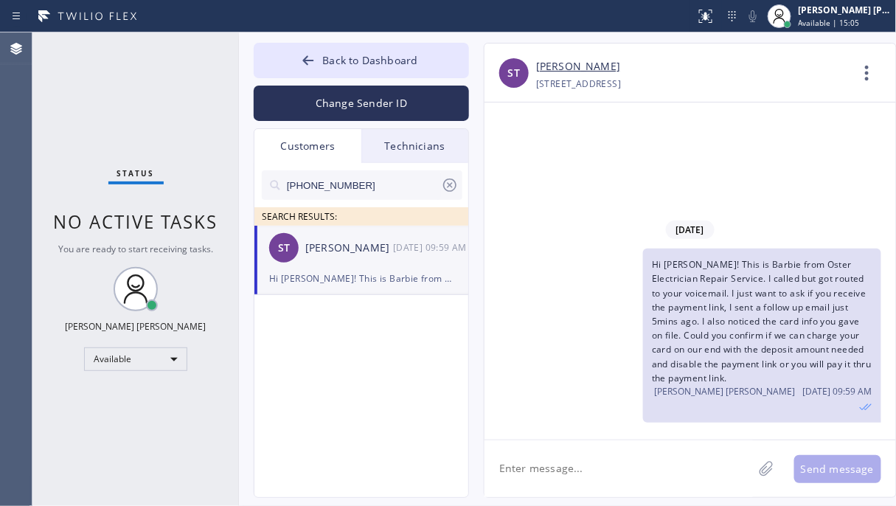
click at [572, 479] on textarea at bounding box center [619, 468] width 268 height 57
paste textarea "Hi [PERSON_NAME]! This is Barbie from Oster Electrician Repair Service. I calle…"
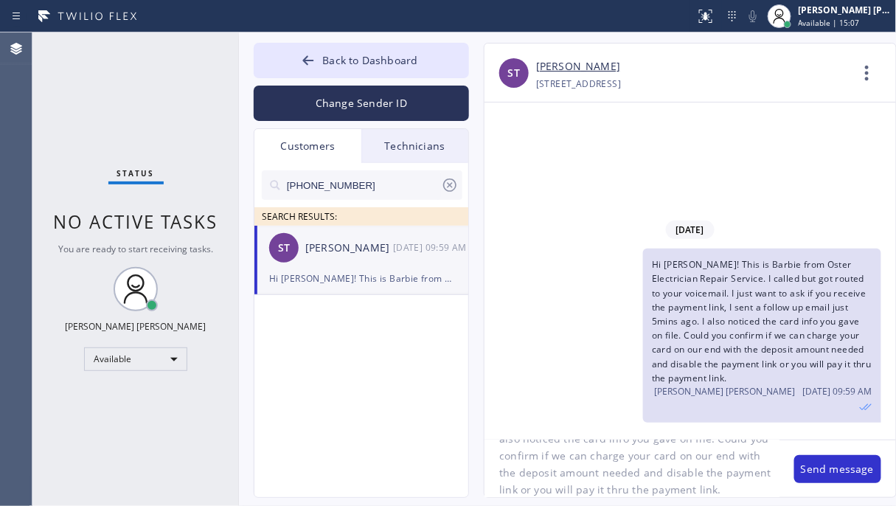
scroll to position [98, 0]
click at [715, 477] on textarea "Hi [PERSON_NAME]! This is Barbie from Oster Electrician Repair Service. I calle…" at bounding box center [632, 468] width 295 height 57
click at [710, 487] on textarea "Hi [PERSON_NAME]! This is Barbie from Oster Electrician Repair Service. I calle…" at bounding box center [632, 468] width 295 height 57
type textarea "Hi [PERSON_NAME]! This is Barbie from Oster Electrician Repair Service. I calle…"
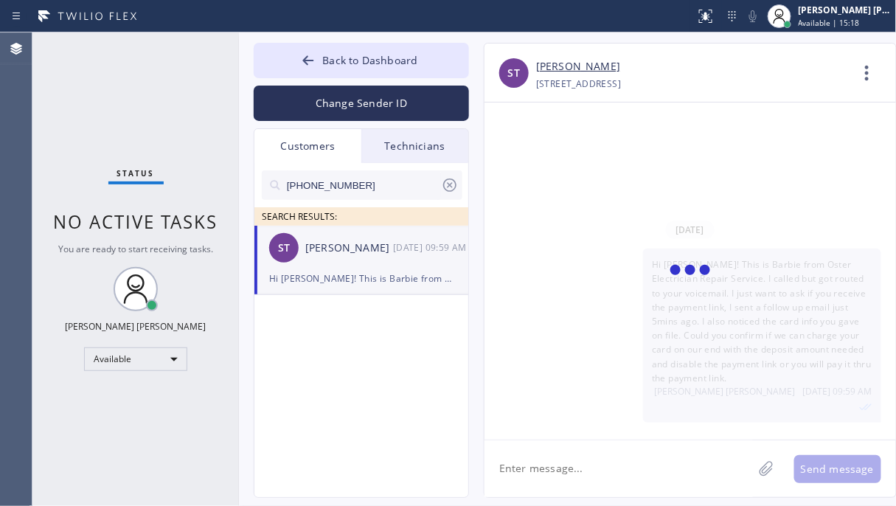
scroll to position [53, 0]
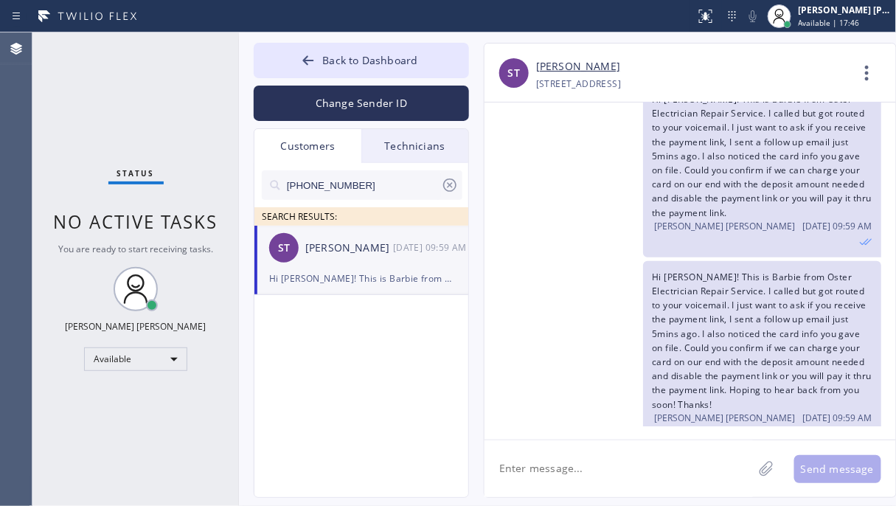
click at [37, 288] on div "Status No active tasks You are ready to start receiving tasks. [PERSON_NAME] [P…" at bounding box center [135, 268] width 207 height 473
drag, startPoint x: 125, startPoint y: 425, endPoint x: 170, endPoint y: 4, distance: 422.8
click at [125, 425] on div "Status No active tasks You are ready to start receiving tasks. [PERSON_NAME] [P…" at bounding box center [135, 268] width 207 height 473
click at [847, 77] on icon at bounding box center [867, 72] width 35 height 35
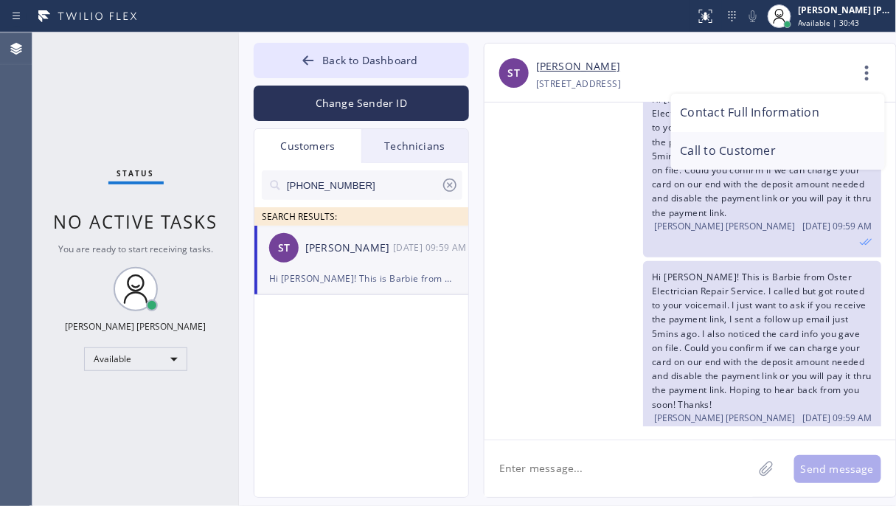
click at [774, 150] on li "Call to Customer" at bounding box center [778, 151] width 214 height 38
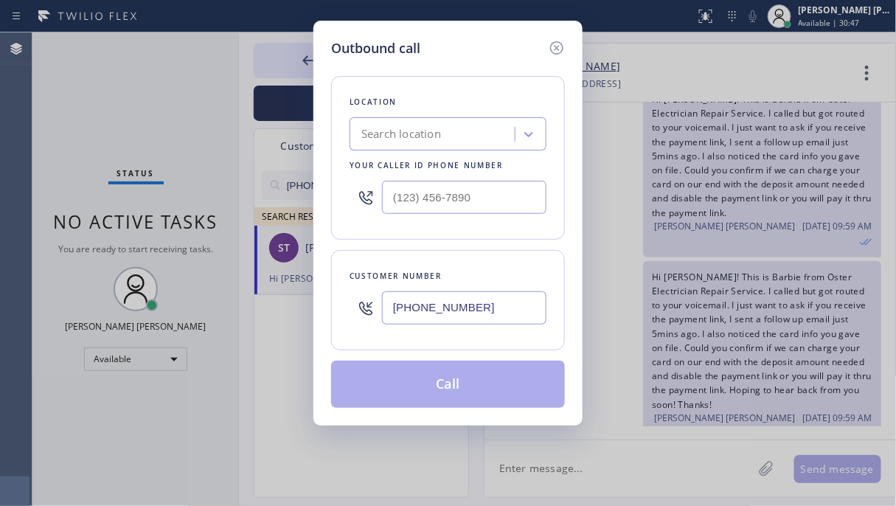
click at [119, 115] on div "Outbound call Location Search location Your caller id phone number Customer num…" at bounding box center [448, 253] width 896 height 506
click at [430, 139] on div "Search location" at bounding box center [401, 134] width 80 height 17
paste input "Oster Electrician Repair Service"
type input "Oster Electrician Repair Service"
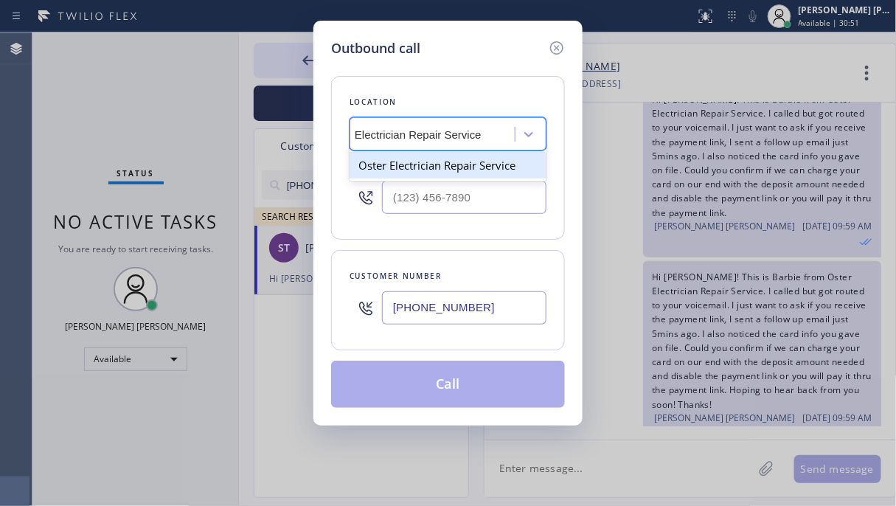
click at [417, 170] on div "Oster Electrician Repair Service" at bounding box center [448, 165] width 197 height 27
type input "[PHONE_NUMBER]"
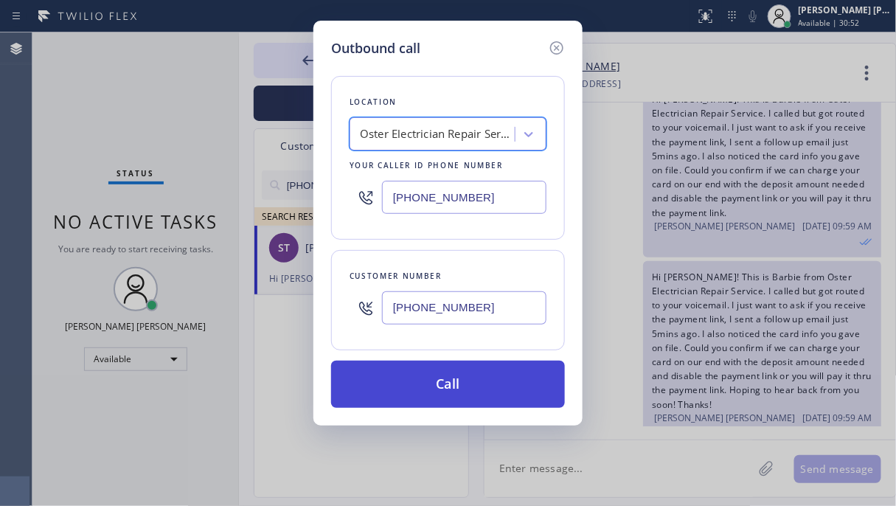
click at [451, 384] on button "Call" at bounding box center [448, 384] width 234 height 47
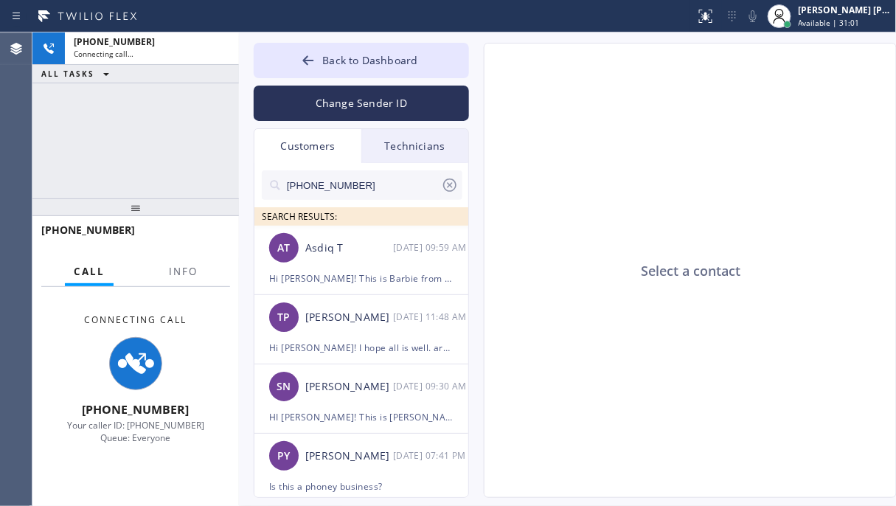
type input "[PHONE_NUMBER]"
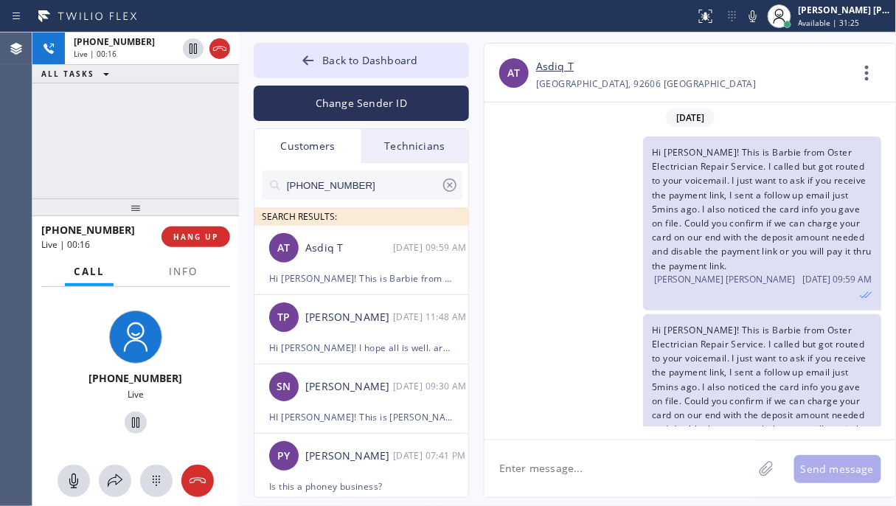
click at [528, 240] on div "Hi [PERSON_NAME]! This is Barbie from Oster Electrician Repair Service. I calle…" at bounding box center [683, 223] width 397 height 174
click at [528, 239] on div "Hi [PERSON_NAME]! This is Barbie from Oster Electrician Repair Service. I calle…" at bounding box center [683, 223] width 397 height 174
click at [135, 152] on div "[PHONE_NUMBER] Live | 00:21 ALL TASKS ALL TASKS ACTIVE TASKS TASKS IN WRAP UP" at bounding box center [135, 115] width 207 height 166
click at [192, 122] on div "[PHONE_NUMBER] Live | 00:34 ALL TASKS ALL TASKS ACTIVE TASKS TASKS IN WRAP UP" at bounding box center [135, 115] width 207 height 166
click at [139, 123] on div "[PHONE_NUMBER] Live | 00:46 ALL TASKS ALL TASKS ACTIVE TASKS TASKS IN WRAP UP" at bounding box center [135, 115] width 207 height 166
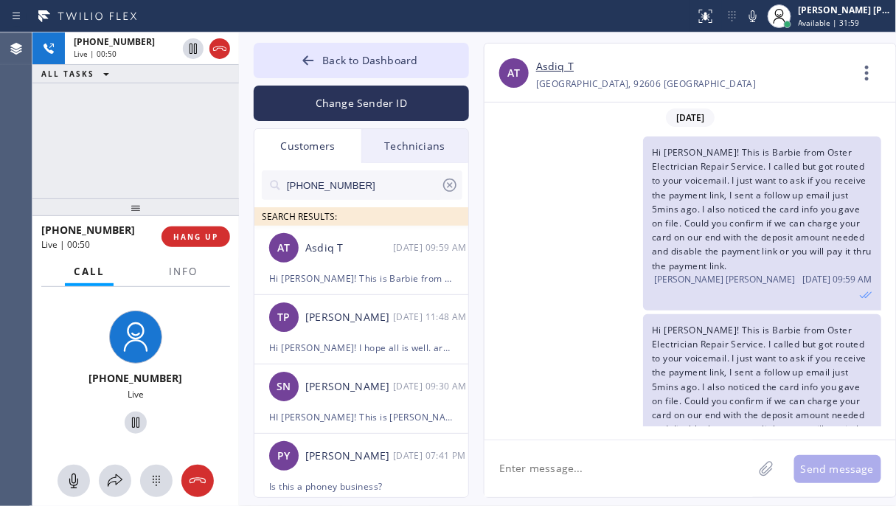
click at [139, 123] on div "[PHONE_NUMBER] Live | 00:50 ALL TASKS ALL TASKS ACTIVE TASKS TASKS IN WRAP UP" at bounding box center [135, 115] width 207 height 166
click at [223, 146] on div "[PHONE_NUMBER] Live | 00:53 ALL TASKS ALL TASKS ACTIVE TASKS TASKS IN WRAP UP" at bounding box center [135, 115] width 207 height 166
drag, startPoint x: 166, startPoint y: 139, endPoint x: 275, endPoint y: 139, distance: 109.2
click at [166, 139] on div "[PHONE_NUMBER] Live | 01:57 ALL TASKS ALL TASKS ACTIVE TASKS TASKS IN WRAP UP" at bounding box center [135, 115] width 207 height 166
click at [117, 108] on div "[PHONE_NUMBER] Live | 02:46 ALL TASKS ALL TASKS ACTIVE TASKS TASKS IN WRAP UP" at bounding box center [135, 115] width 207 height 166
